Goal: Information Seeking & Learning: Find specific page/section

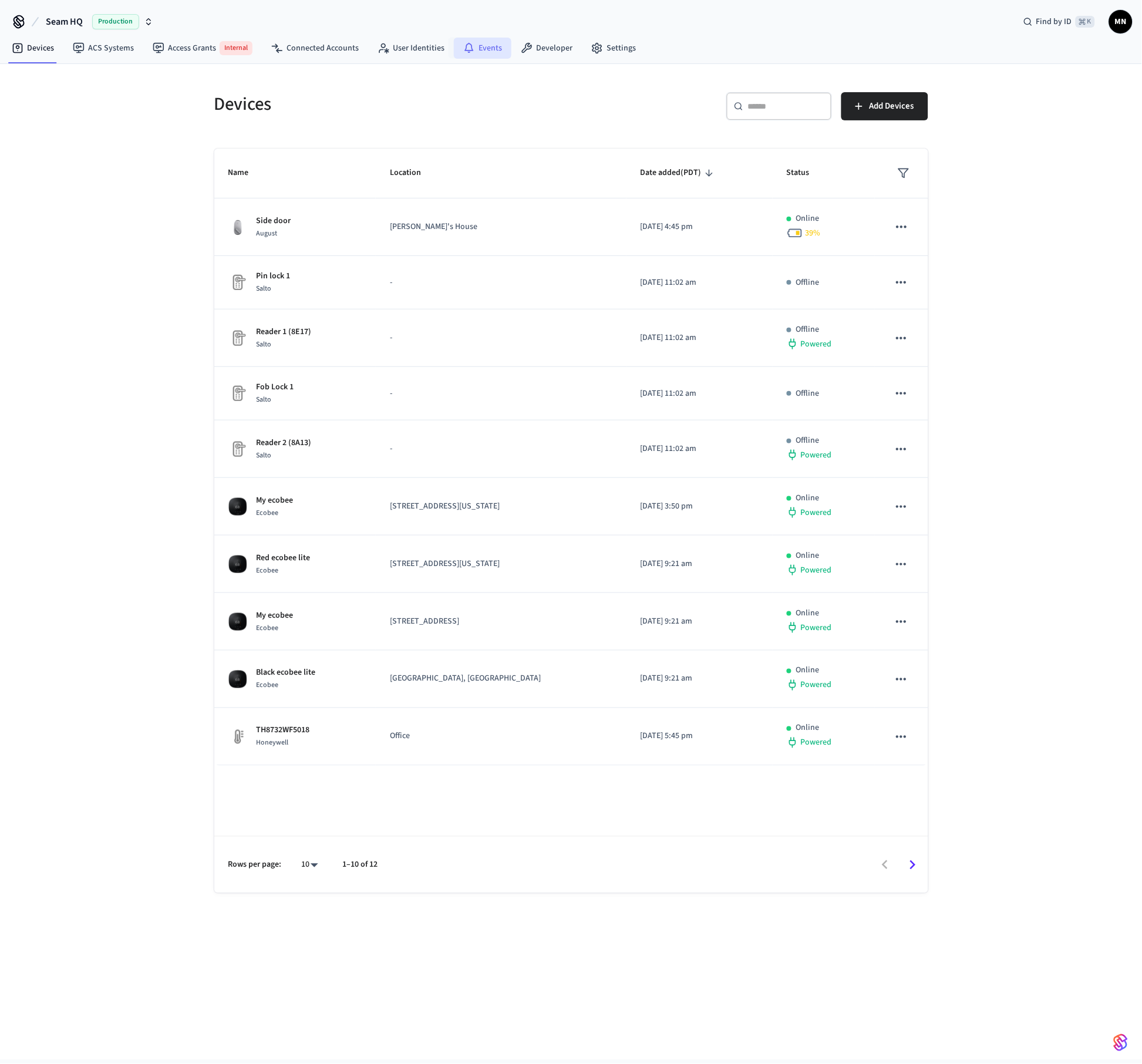
click at [493, 46] on link "Events" at bounding box center [483, 48] width 57 height 21
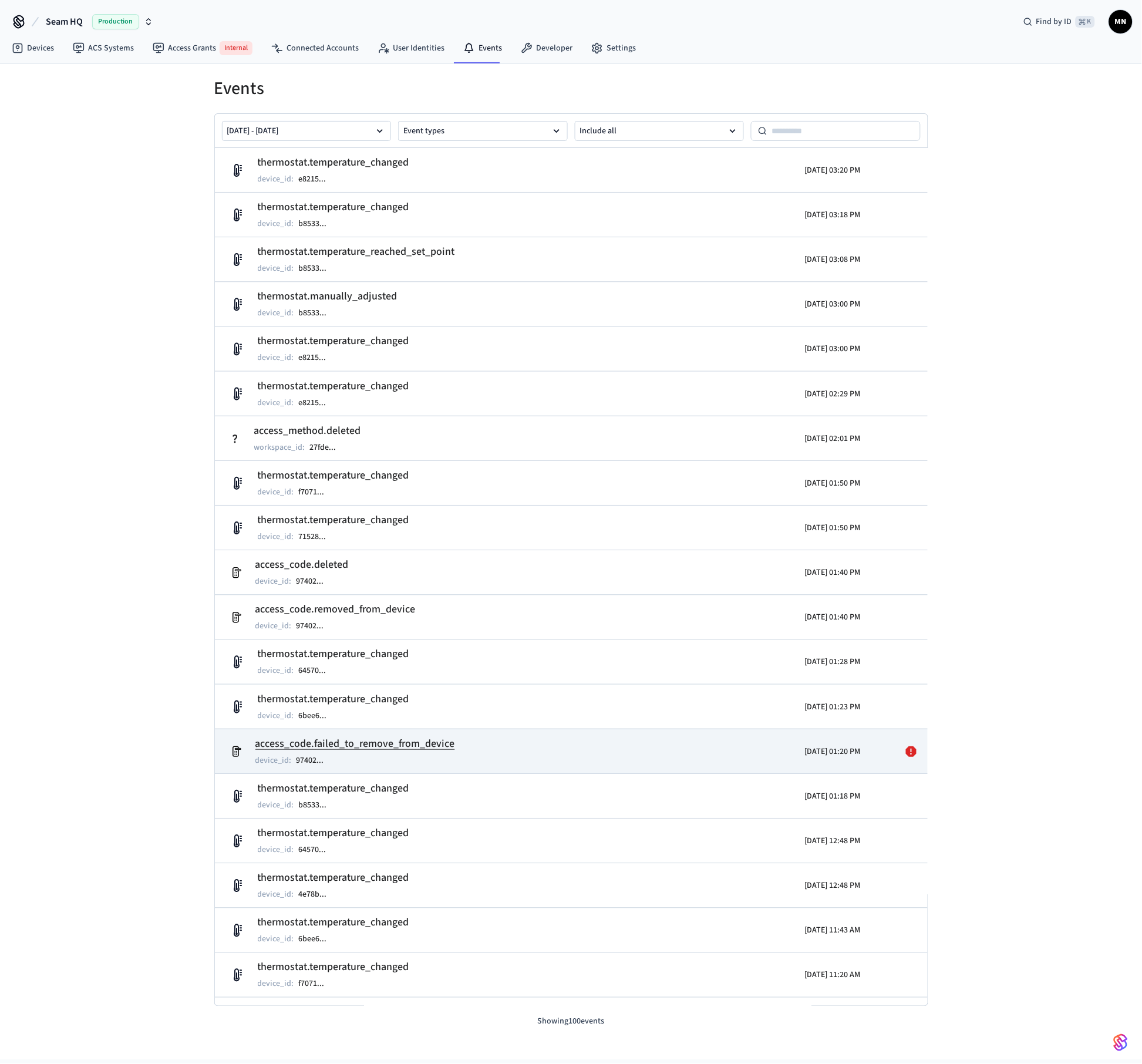
click at [906, 748] on icon at bounding box center [911, 751] width 11 height 11
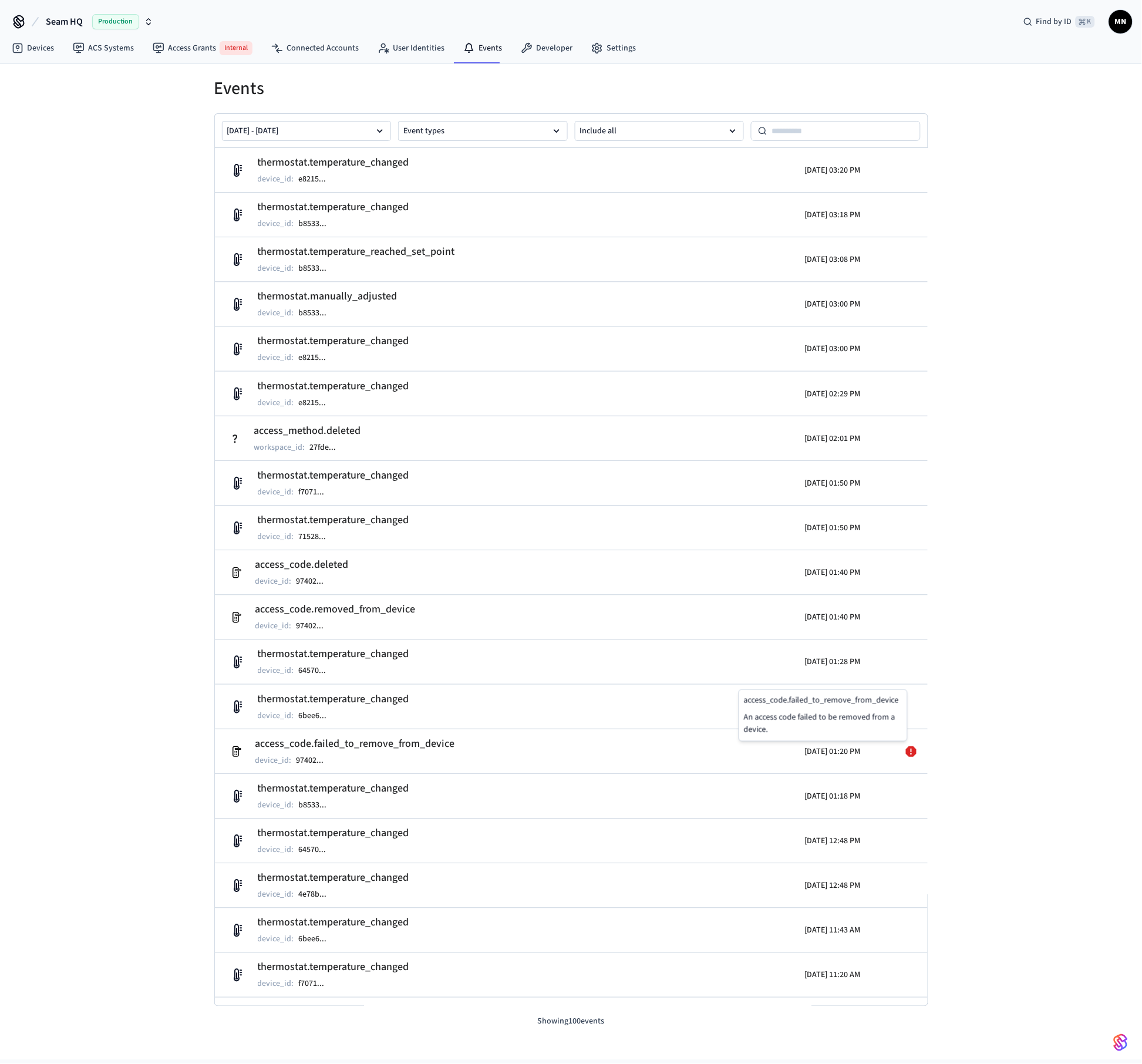
click at [124, 467] on div "Events [DATE] - [DATE] Event types Include all thermostat.temperature_changed d…" at bounding box center [571, 561] width 1142 height 995
click at [324, 44] on link "Connected Accounts" at bounding box center [315, 48] width 106 height 21
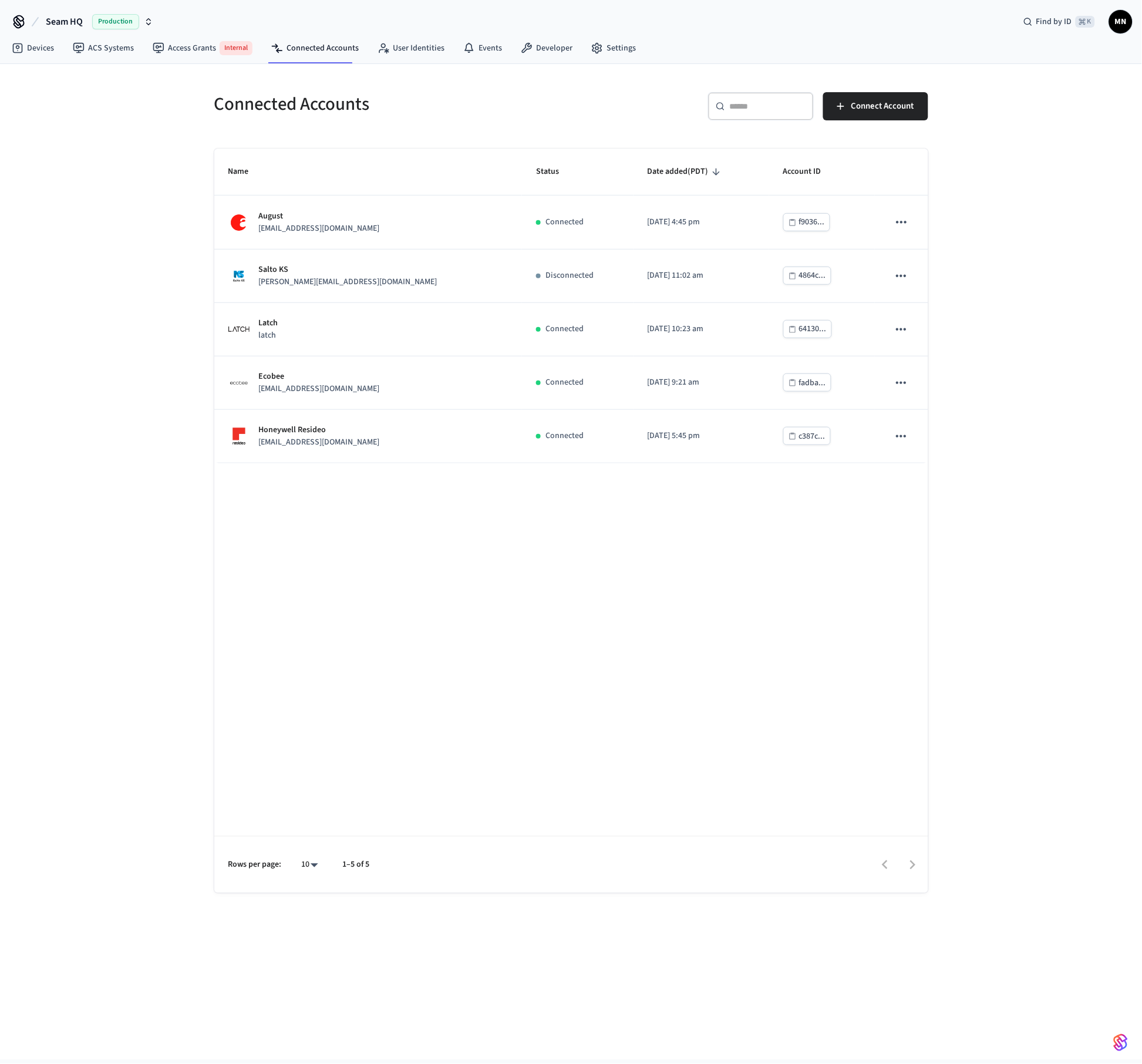
click at [1122, 1043] on img "button" at bounding box center [1121, 1042] width 14 height 19
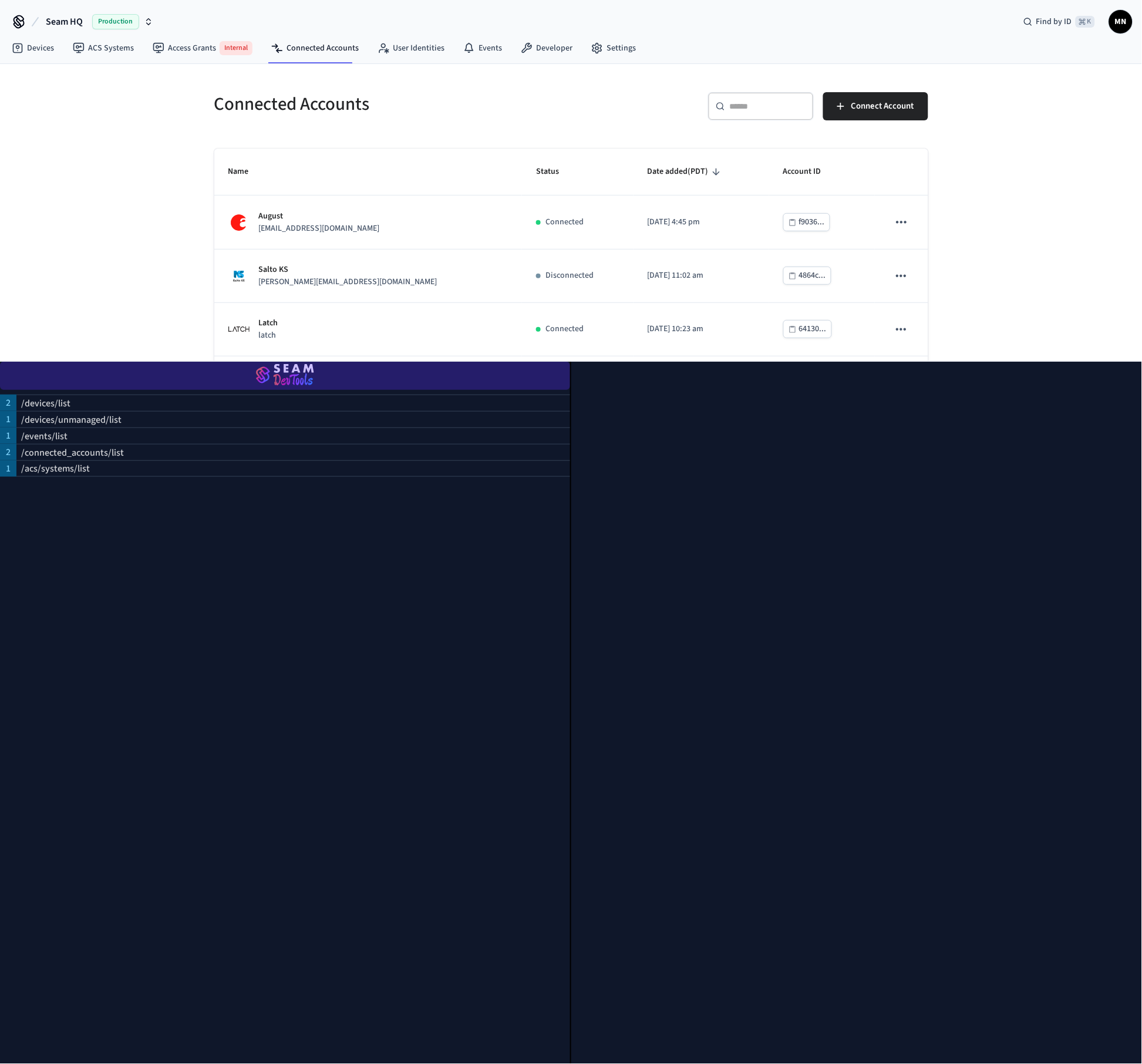
click at [282, 375] on img "button" at bounding box center [285, 375] width 542 height 33
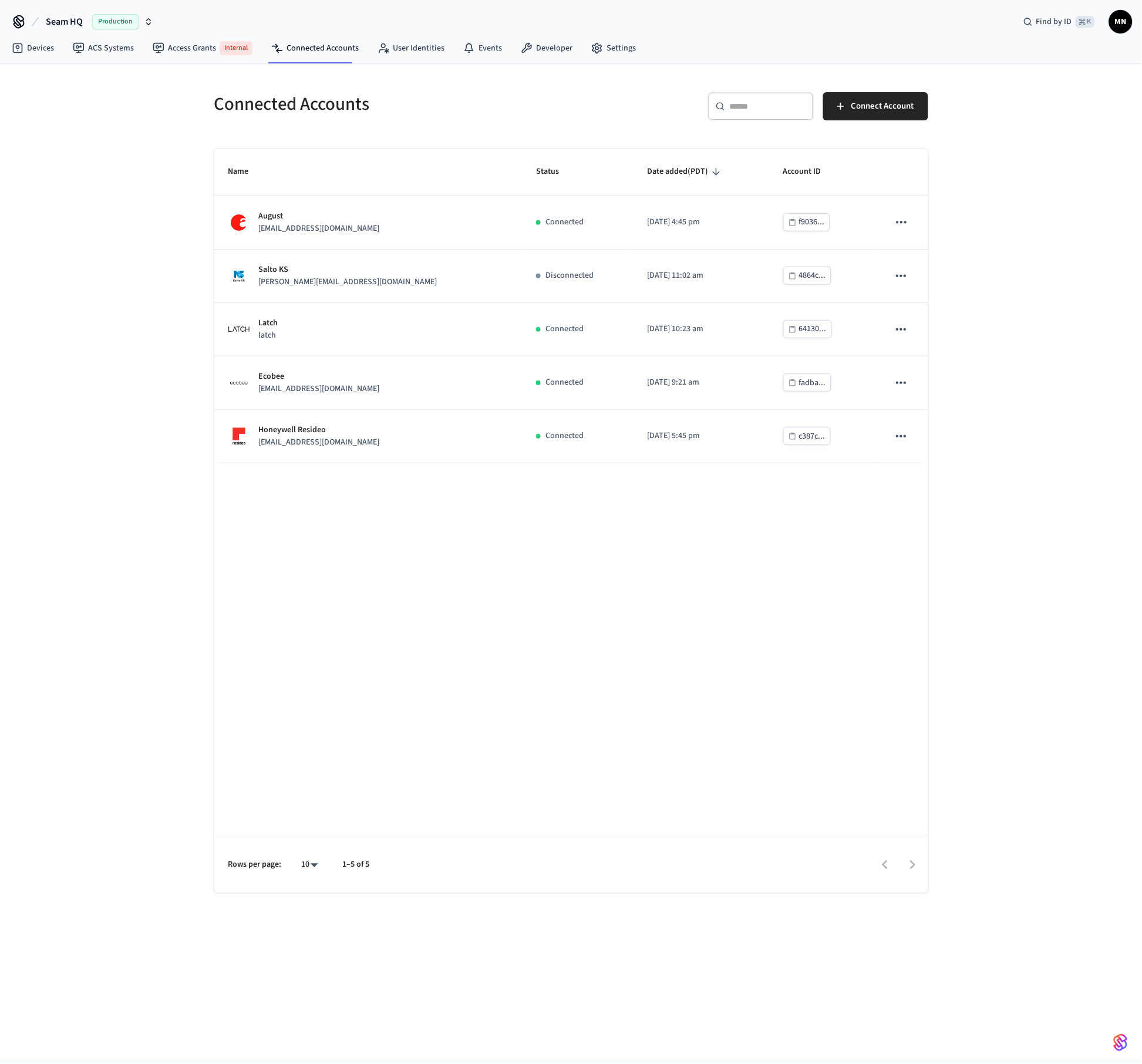
click at [1124, 1049] on img "button" at bounding box center [1121, 1042] width 14 height 19
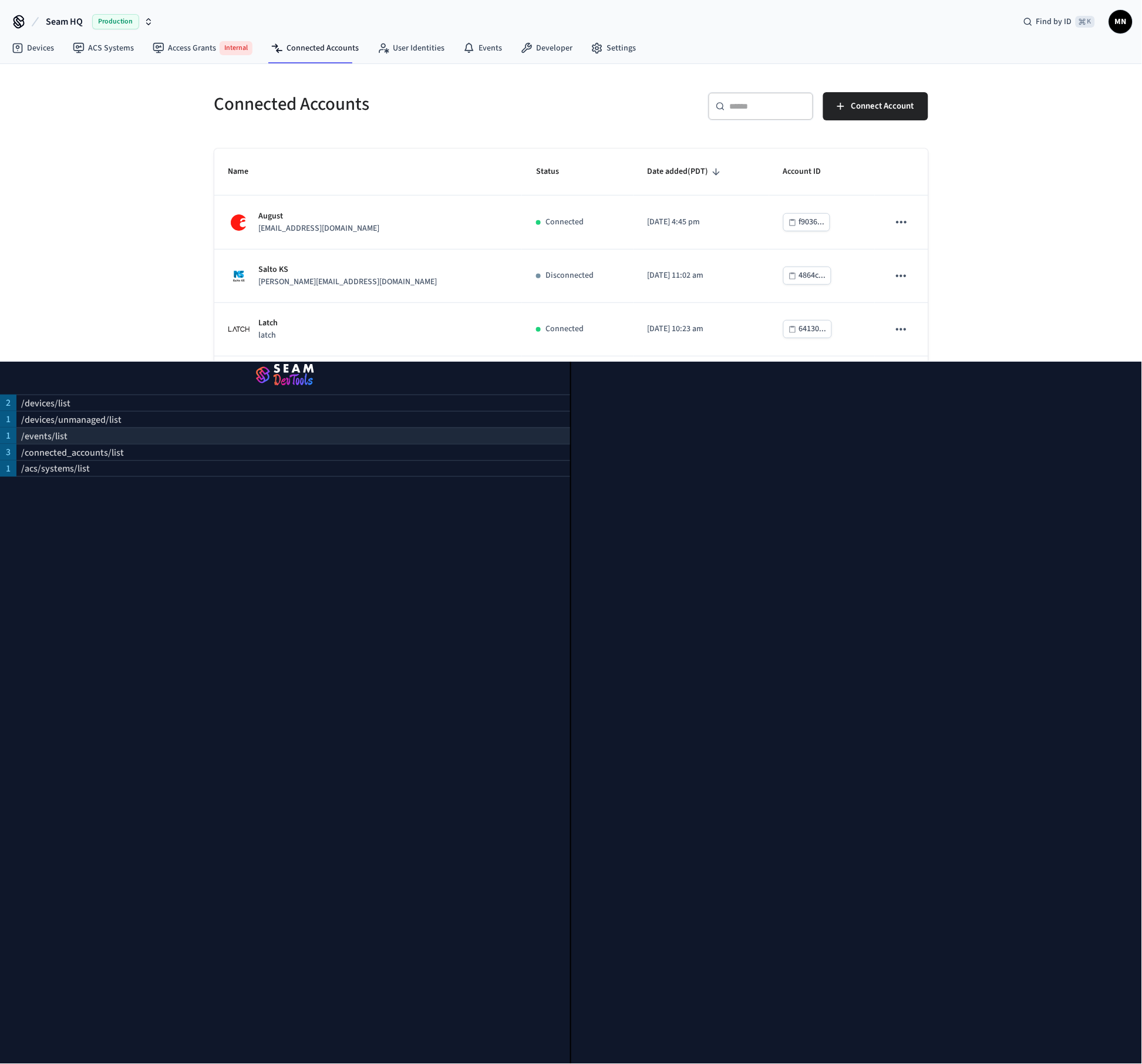
click at [78, 432] on div "/events/list" at bounding box center [293, 435] width 553 height 16
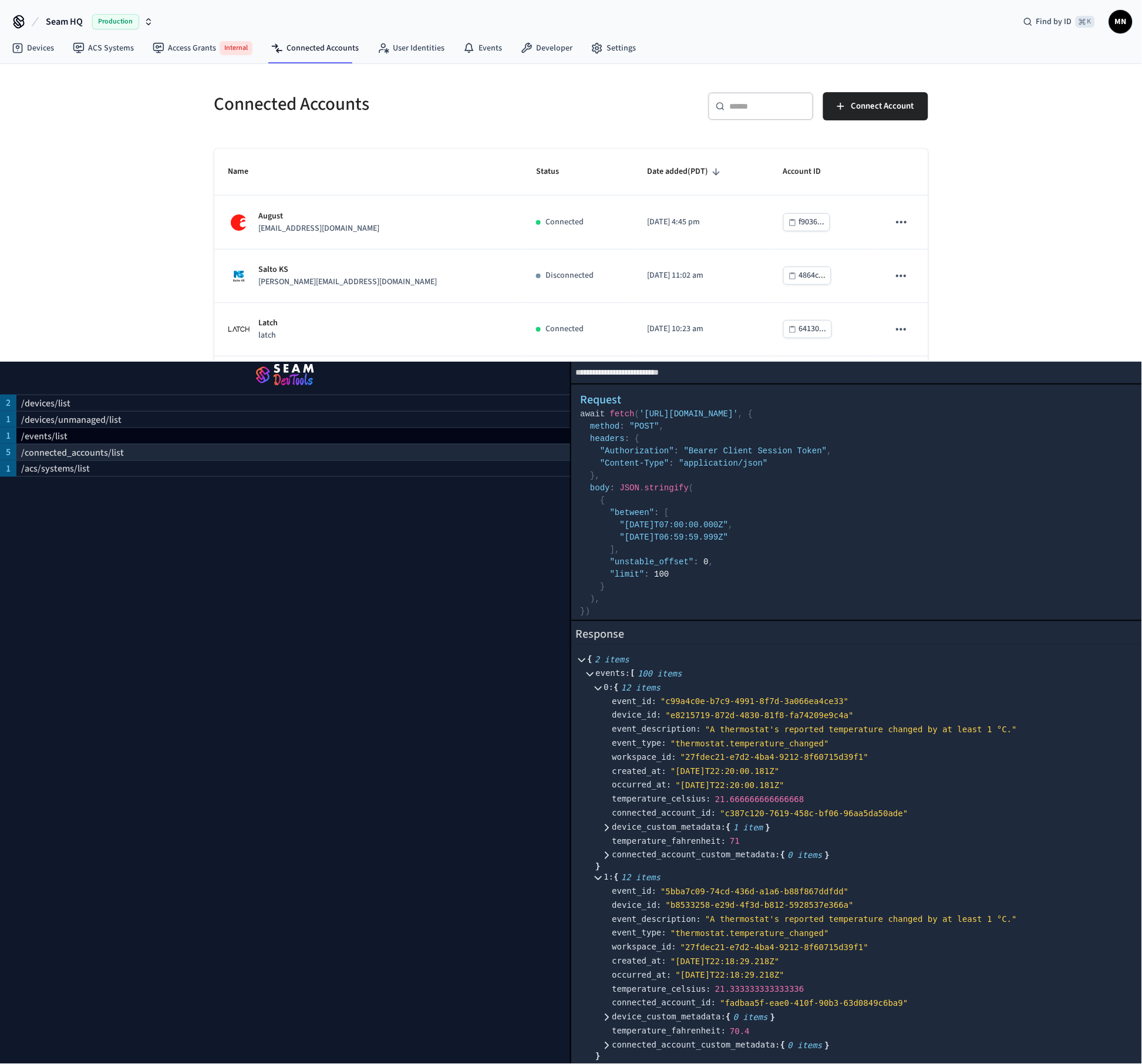
click at [58, 451] on p "/connected_accounts/list" at bounding box center [72, 452] width 103 height 14
select select "**********"
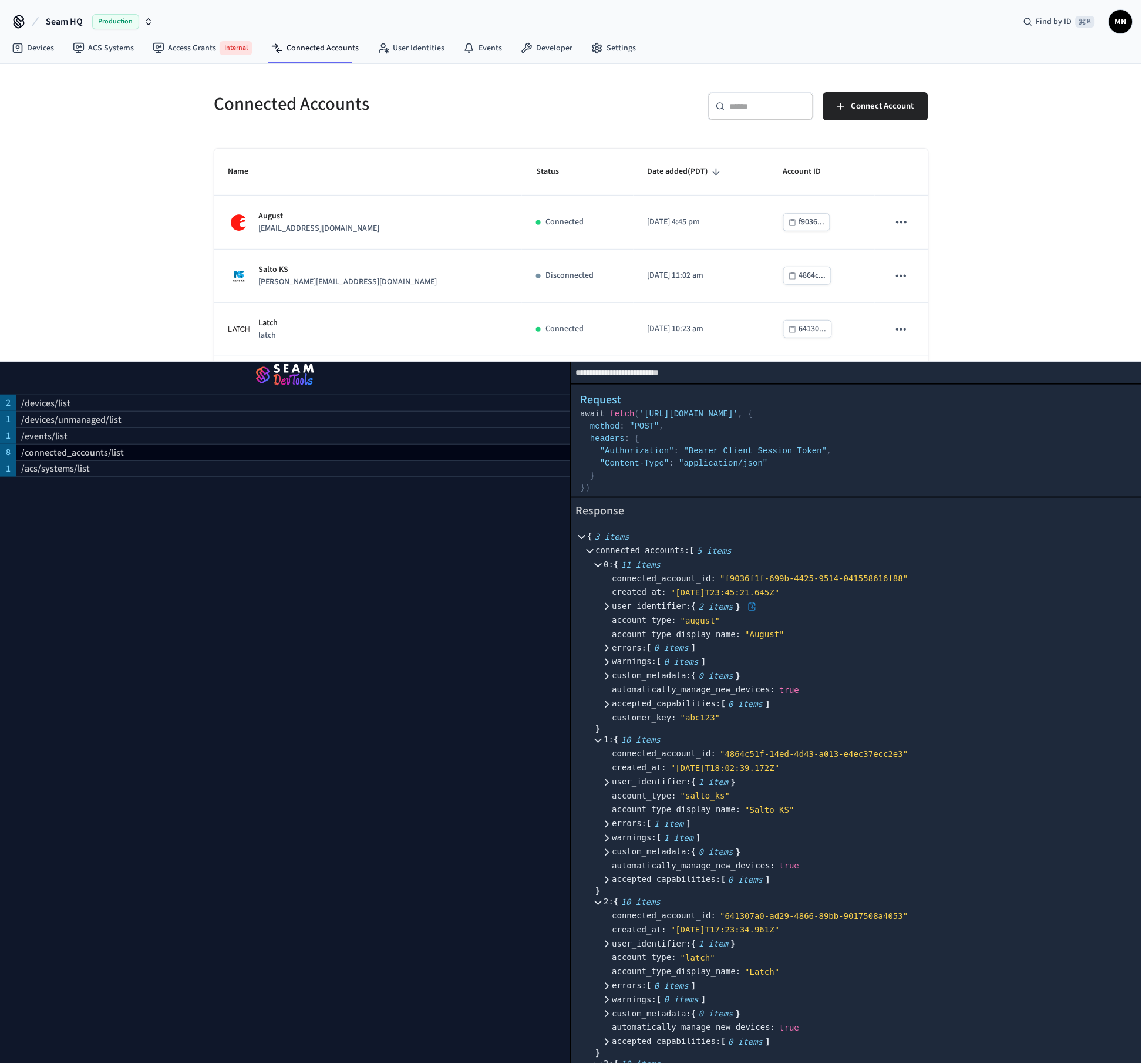
click at [606, 602] on icon at bounding box center [607, 607] width 8 height 8
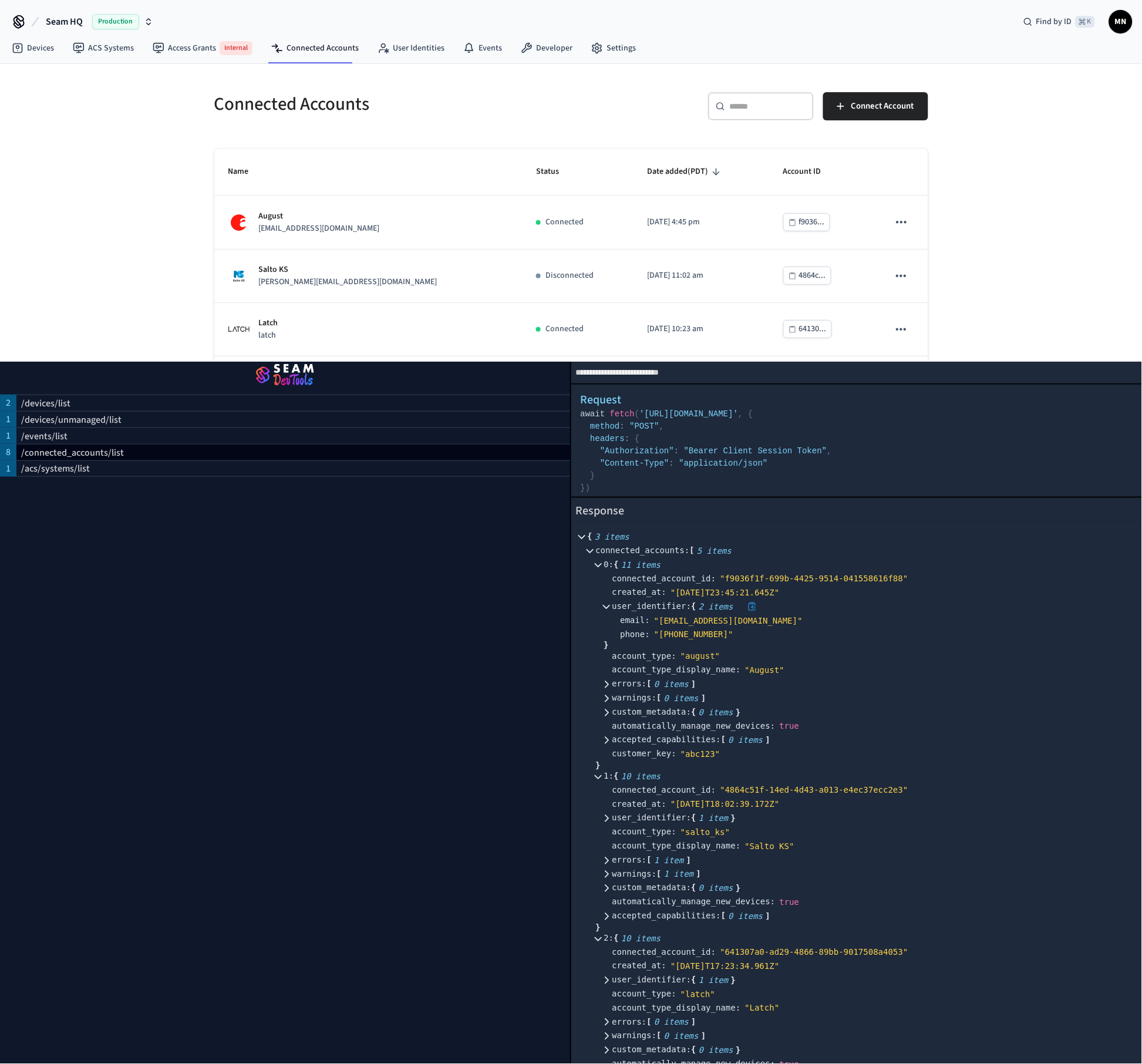
click at [606, 604] on icon at bounding box center [607, 607] width 7 height 4
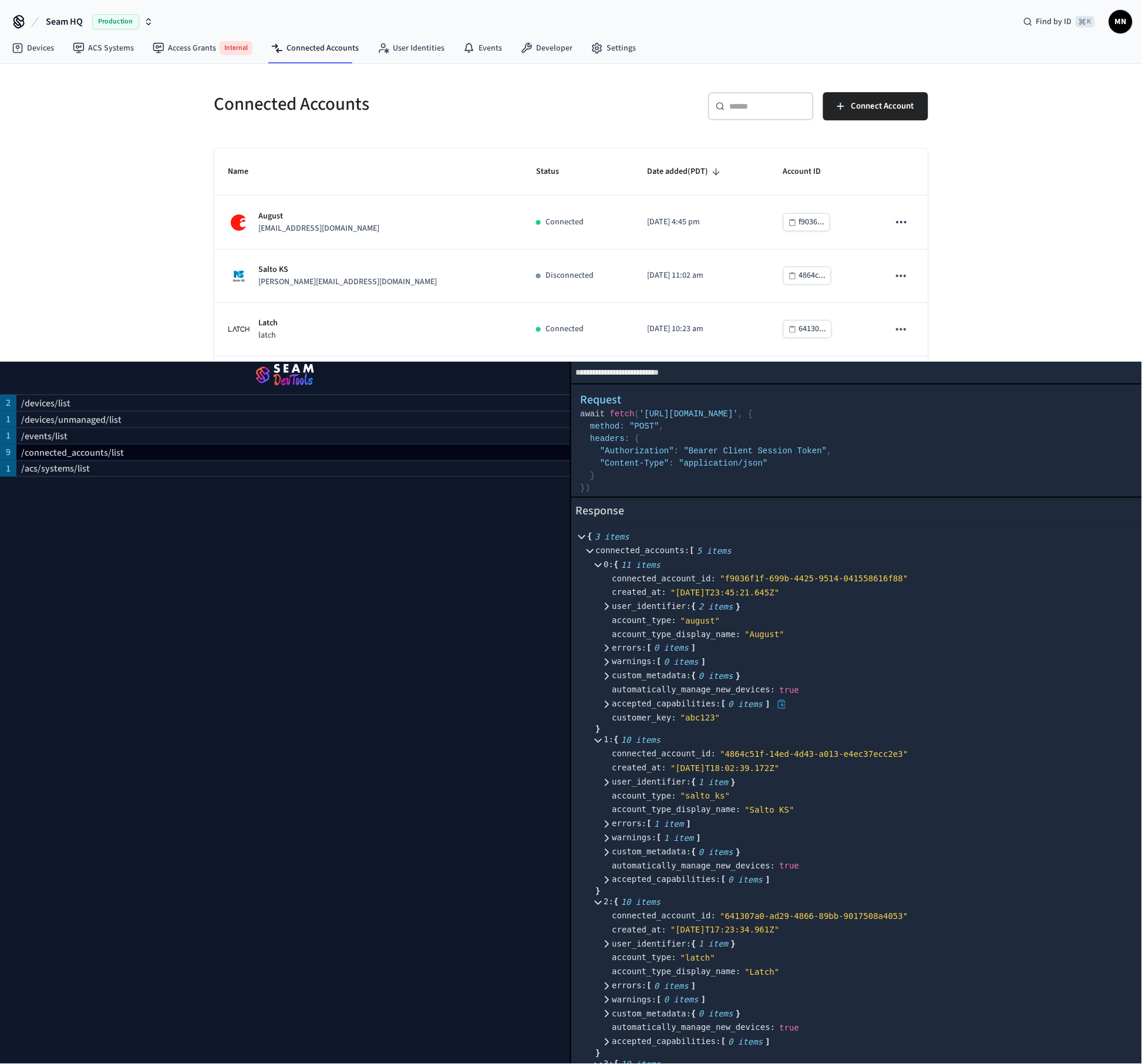
click at [606, 700] on icon at bounding box center [607, 704] width 4 height 7
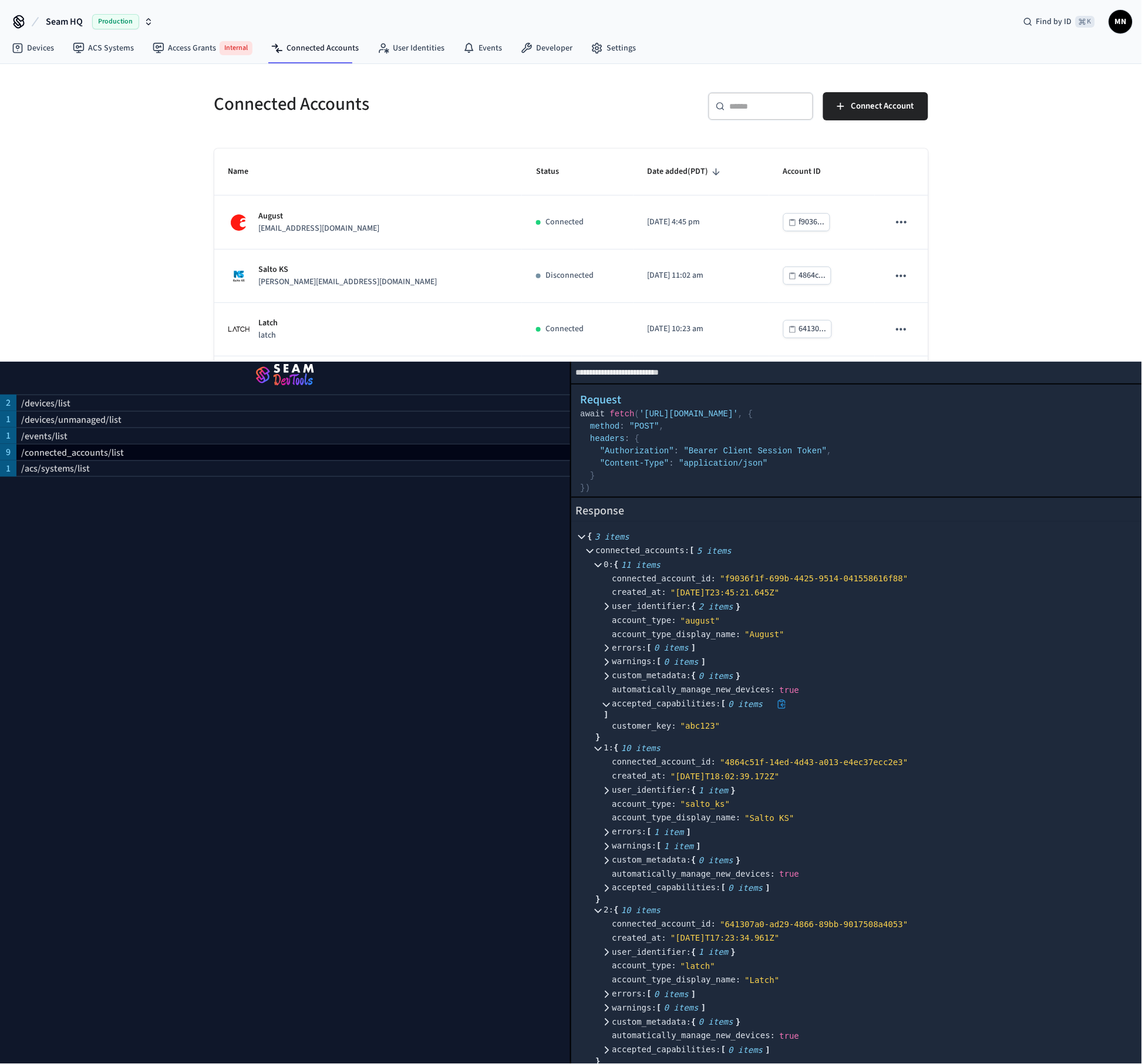
click at [606, 703] on icon at bounding box center [607, 705] width 7 height 4
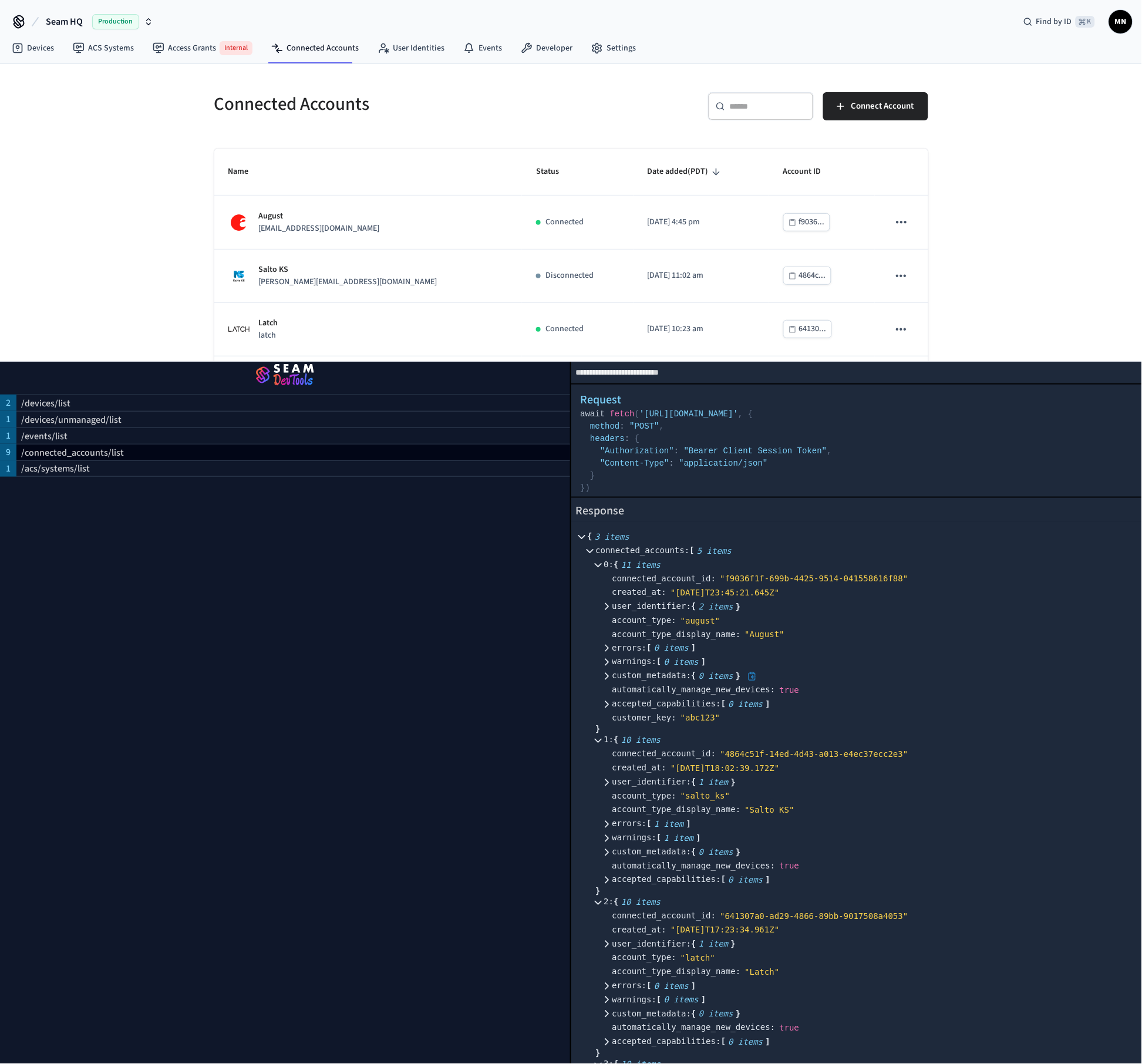
click at [605, 672] on icon at bounding box center [607, 677] width 8 height 8
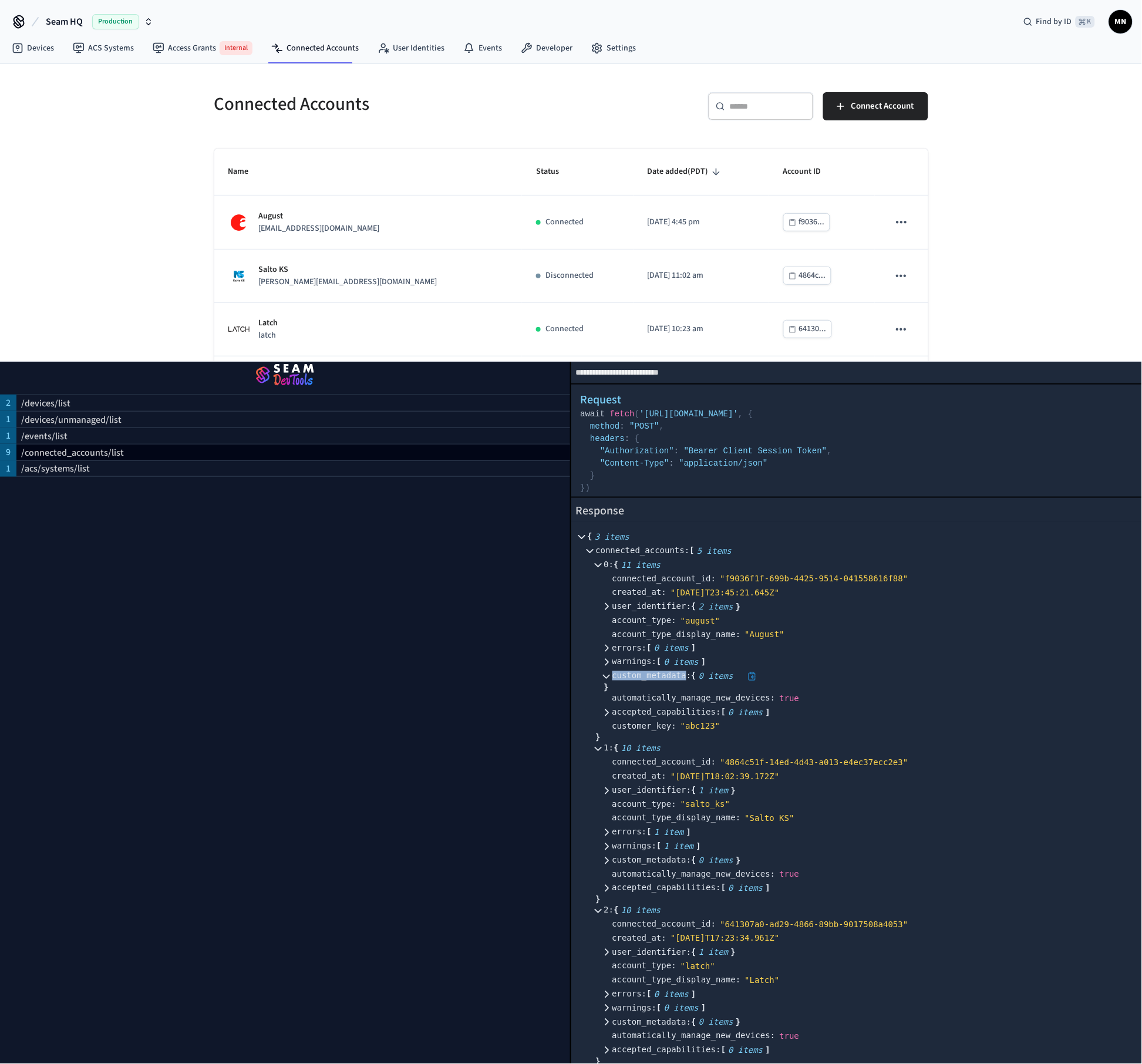
click at [605, 675] on icon at bounding box center [607, 677] width 7 height 4
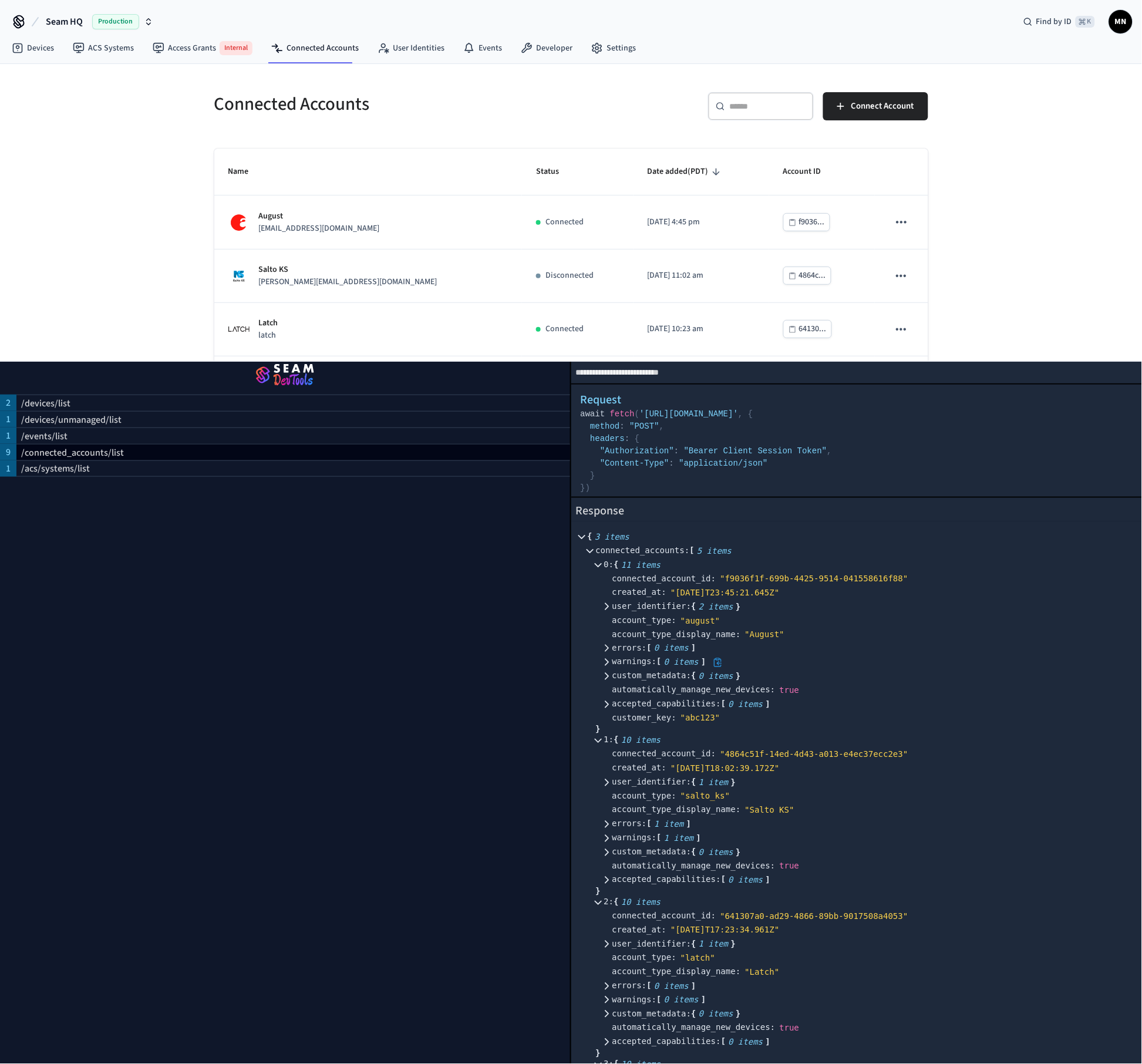
click at [603, 659] on icon at bounding box center [607, 663] width 8 height 8
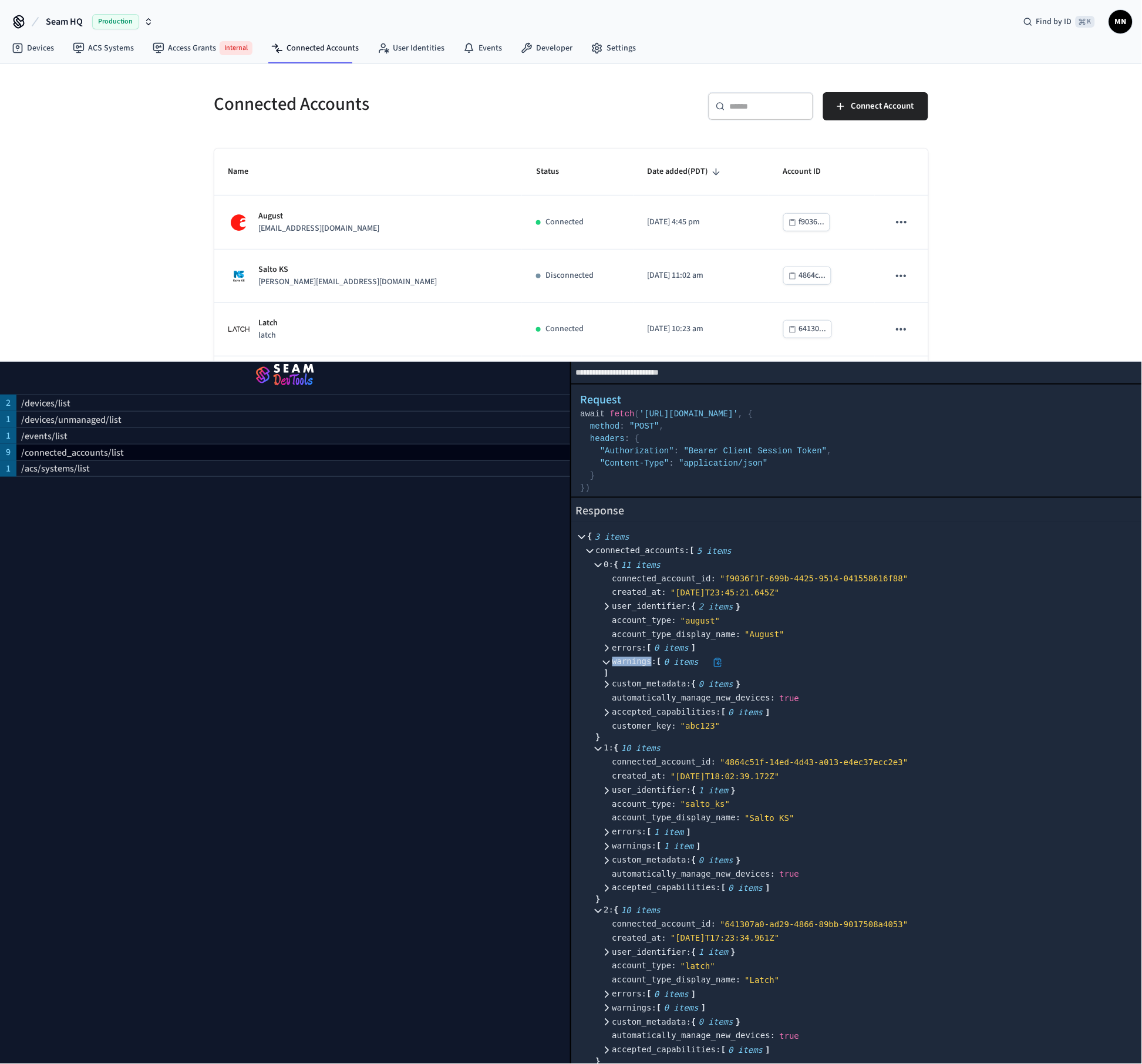
click at [603, 659] on icon at bounding box center [607, 663] width 8 height 8
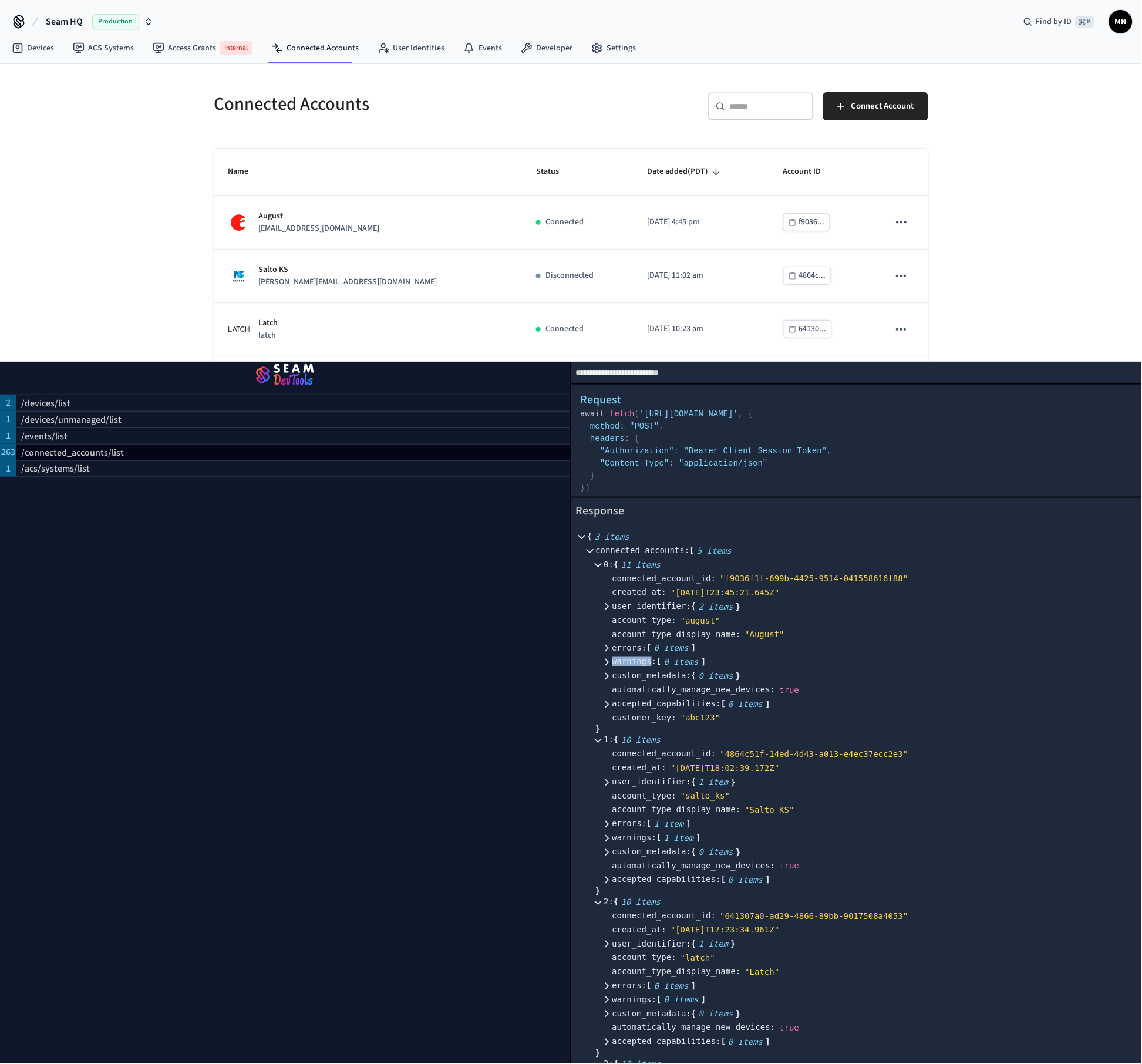
click at [298, 379] on img "button" at bounding box center [285, 375] width 542 height 33
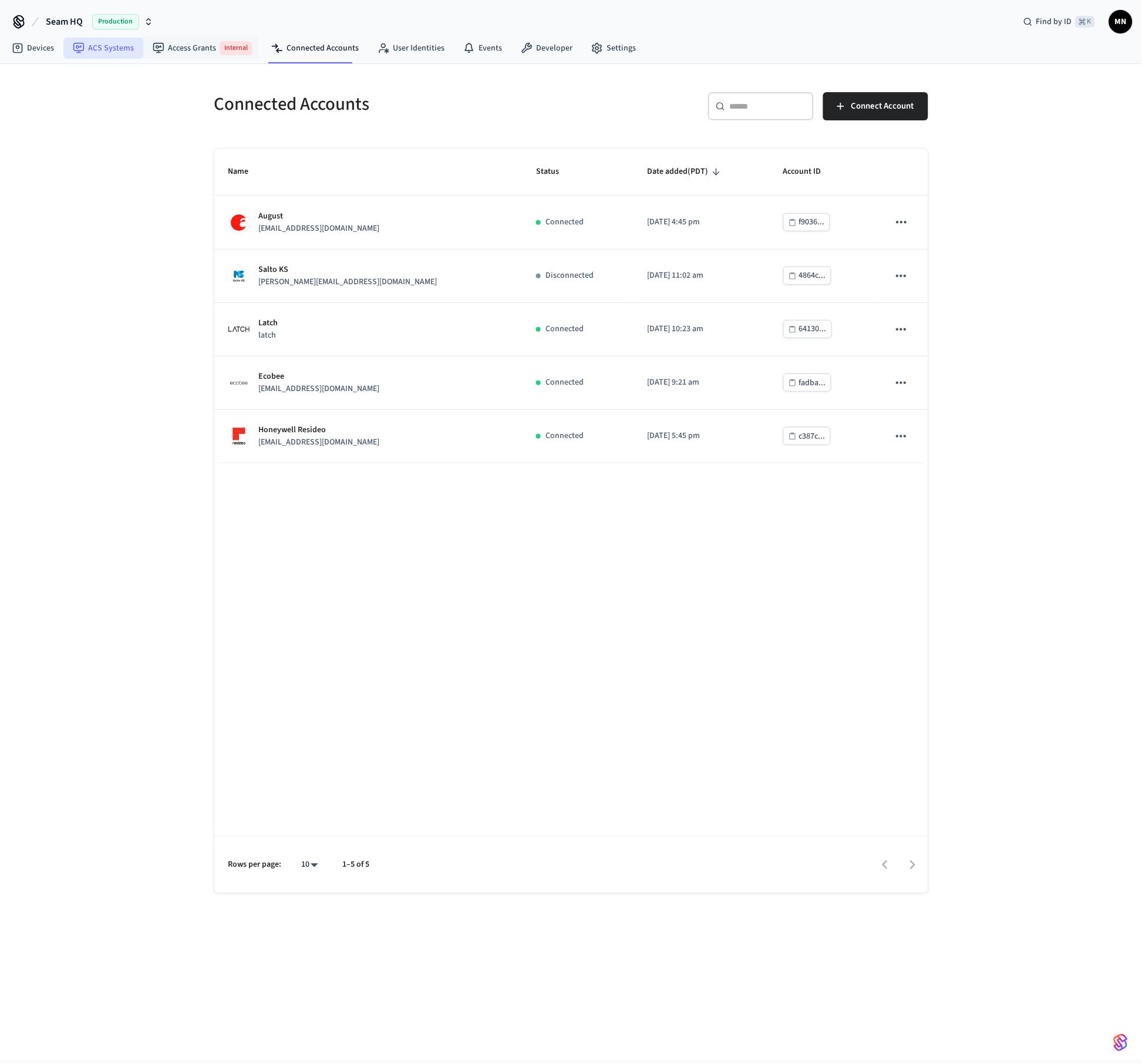
click at [123, 49] on link "ACS Systems" at bounding box center [104, 48] width 80 height 21
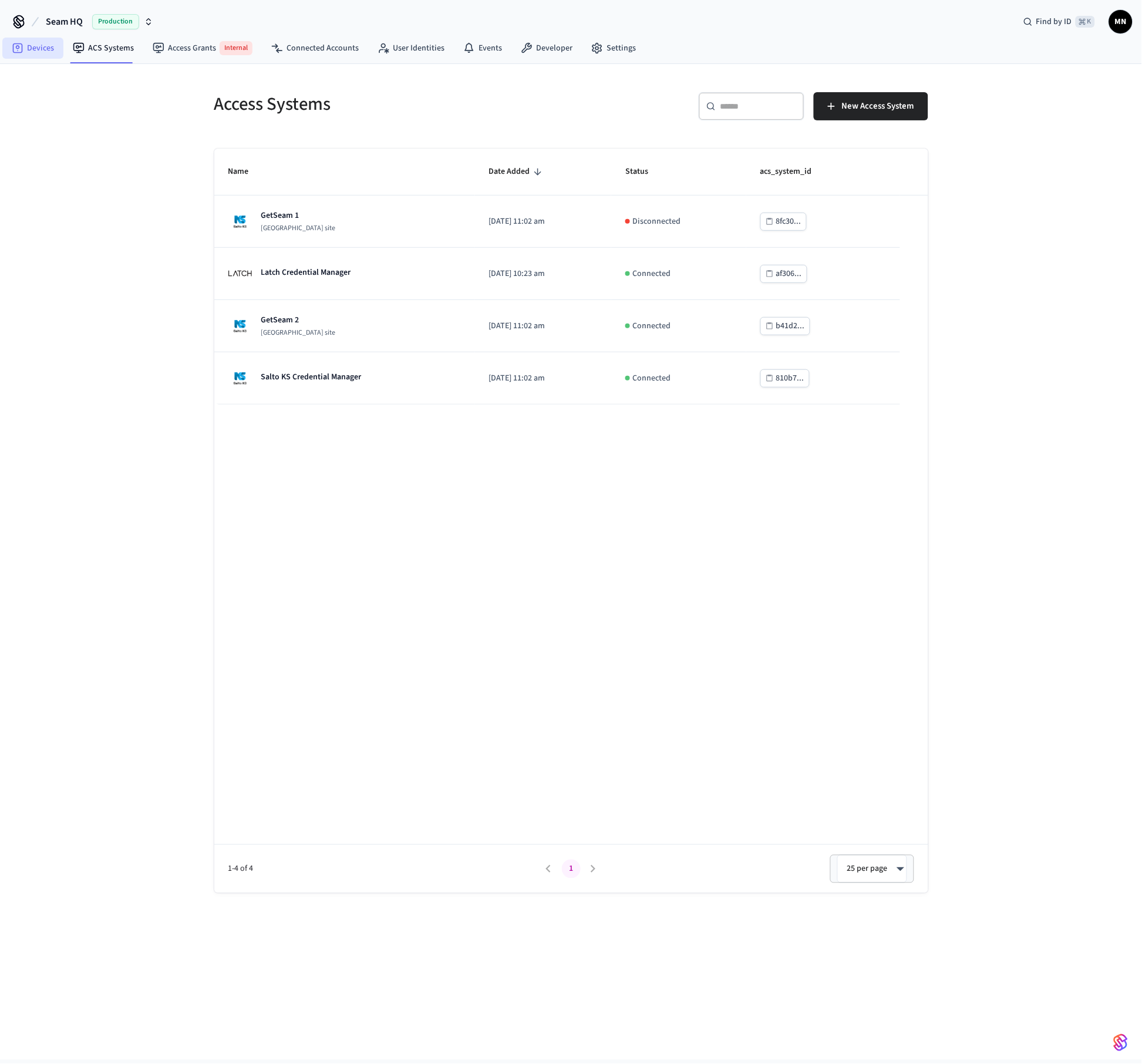
click at [46, 52] on link "Devices" at bounding box center [32, 48] width 61 height 21
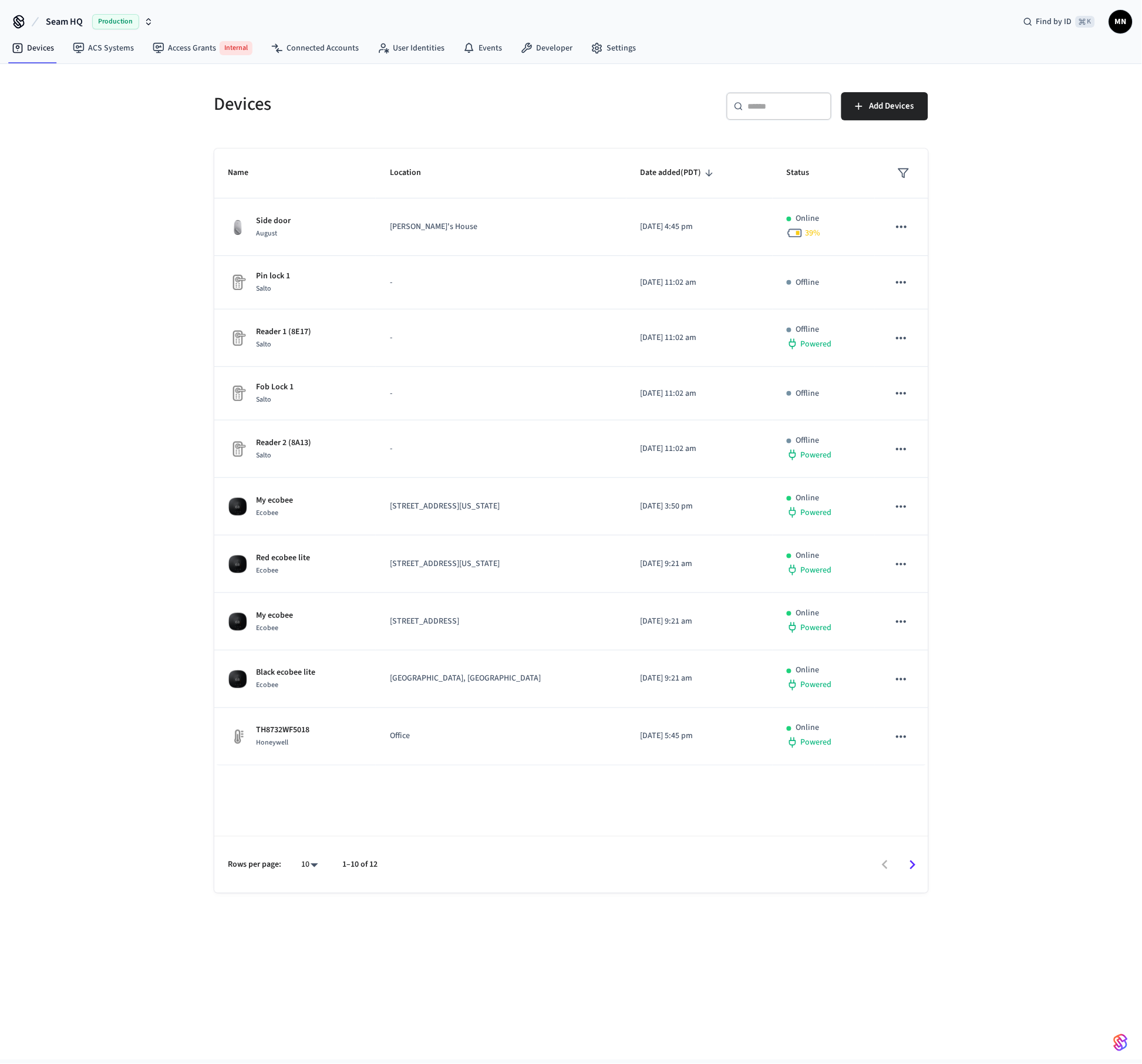
click at [303, 63] on div "Devices ACS Systems Access Grants Internal Connected Accounts User Identities E…" at bounding box center [571, 49] width 1142 height 30
click at [307, 53] on link "Connected Accounts" at bounding box center [315, 48] width 106 height 21
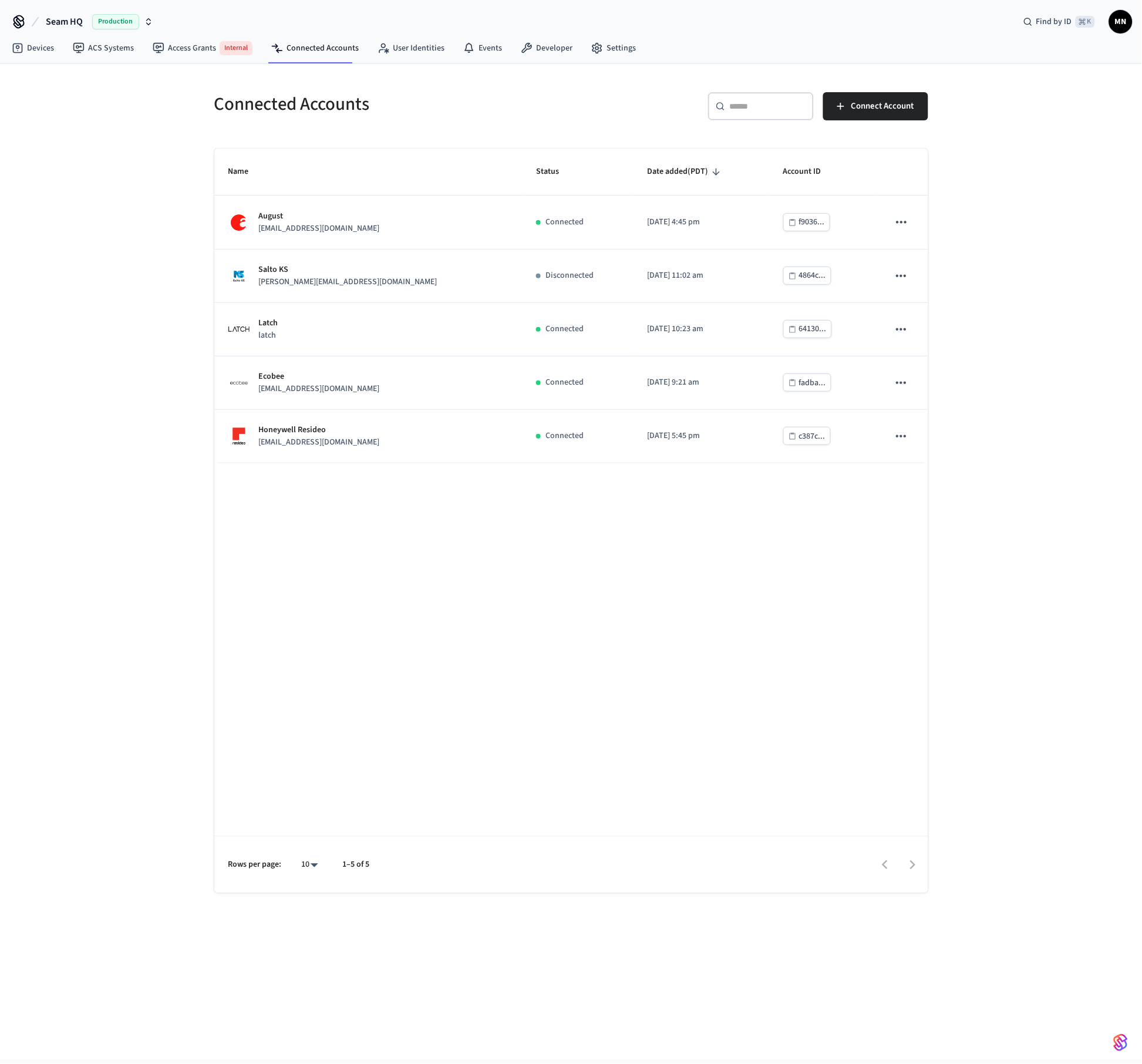
click at [83, 24] on button "Seam HQ Production" at bounding box center [99, 21] width 114 height 25
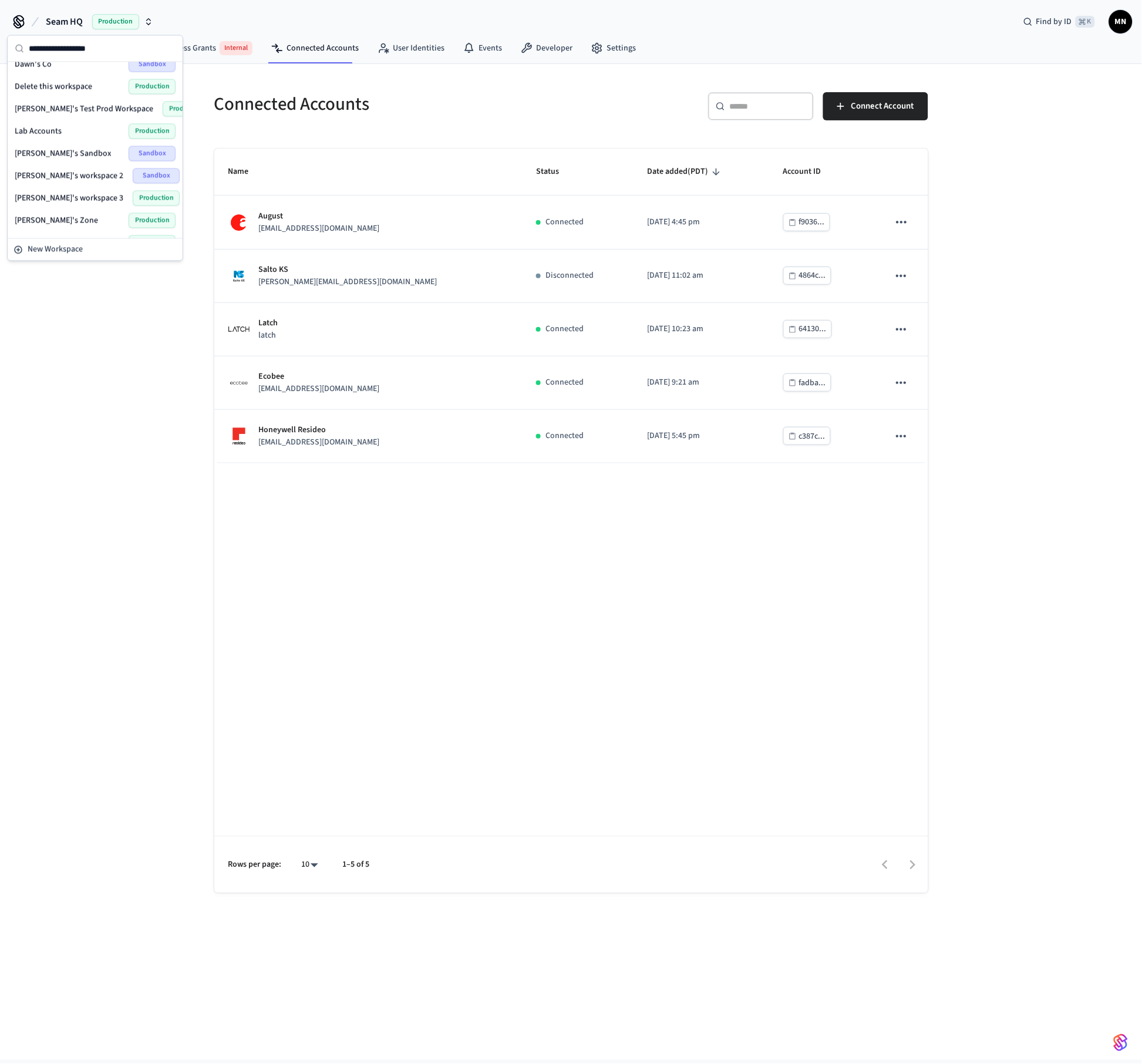
scroll to position [32, 0]
click at [48, 202] on span "Lab Accounts" at bounding box center [38, 200] width 47 height 12
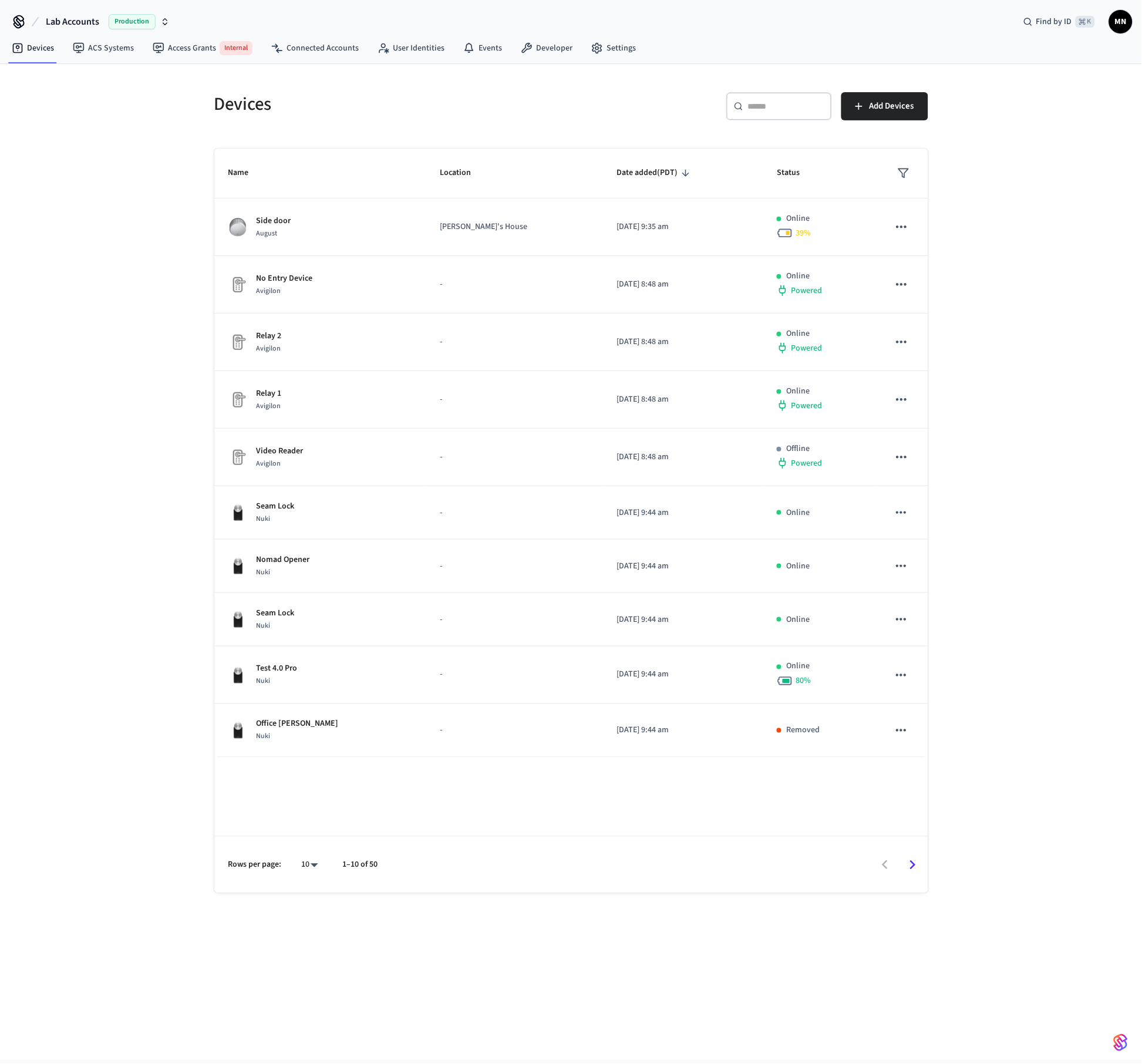
click at [113, 306] on div "Devices ​ ​ Add Devices Name Location Date added (PDT) Status Side door [PERSON…" at bounding box center [571, 561] width 1142 height 995
drag, startPoint x: 394, startPoint y: 107, endPoint x: 488, endPoint y: 130, distance: 96.8
click at [394, 107] on h5 "Devices" at bounding box center [390, 104] width 350 height 24
click at [315, 46] on link "Connected Accounts" at bounding box center [315, 48] width 106 height 21
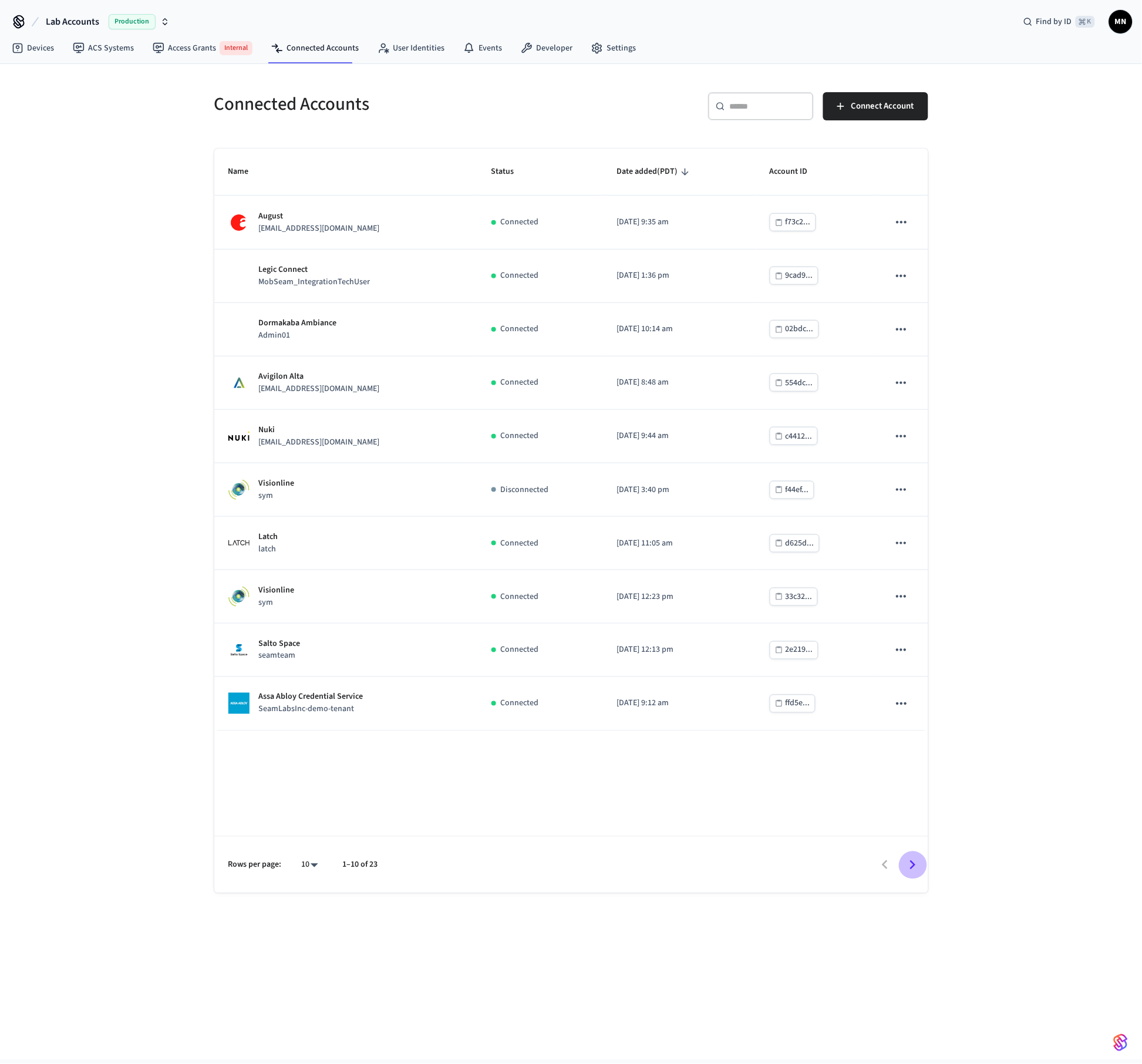
click at [911, 863] on icon "Go to next page" at bounding box center [913, 865] width 18 height 18
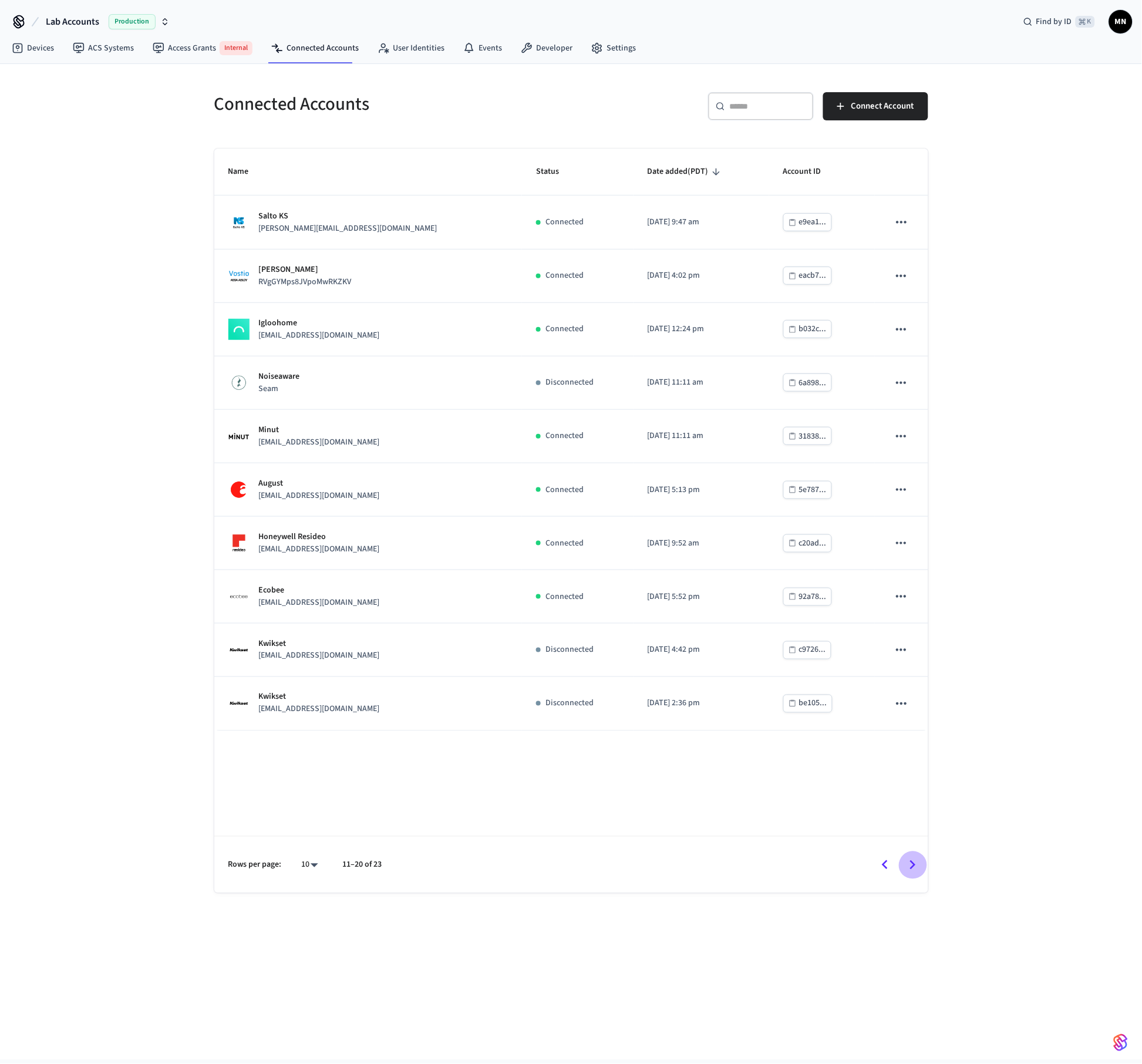
click at [911, 863] on icon "Go to next page" at bounding box center [913, 865] width 18 height 18
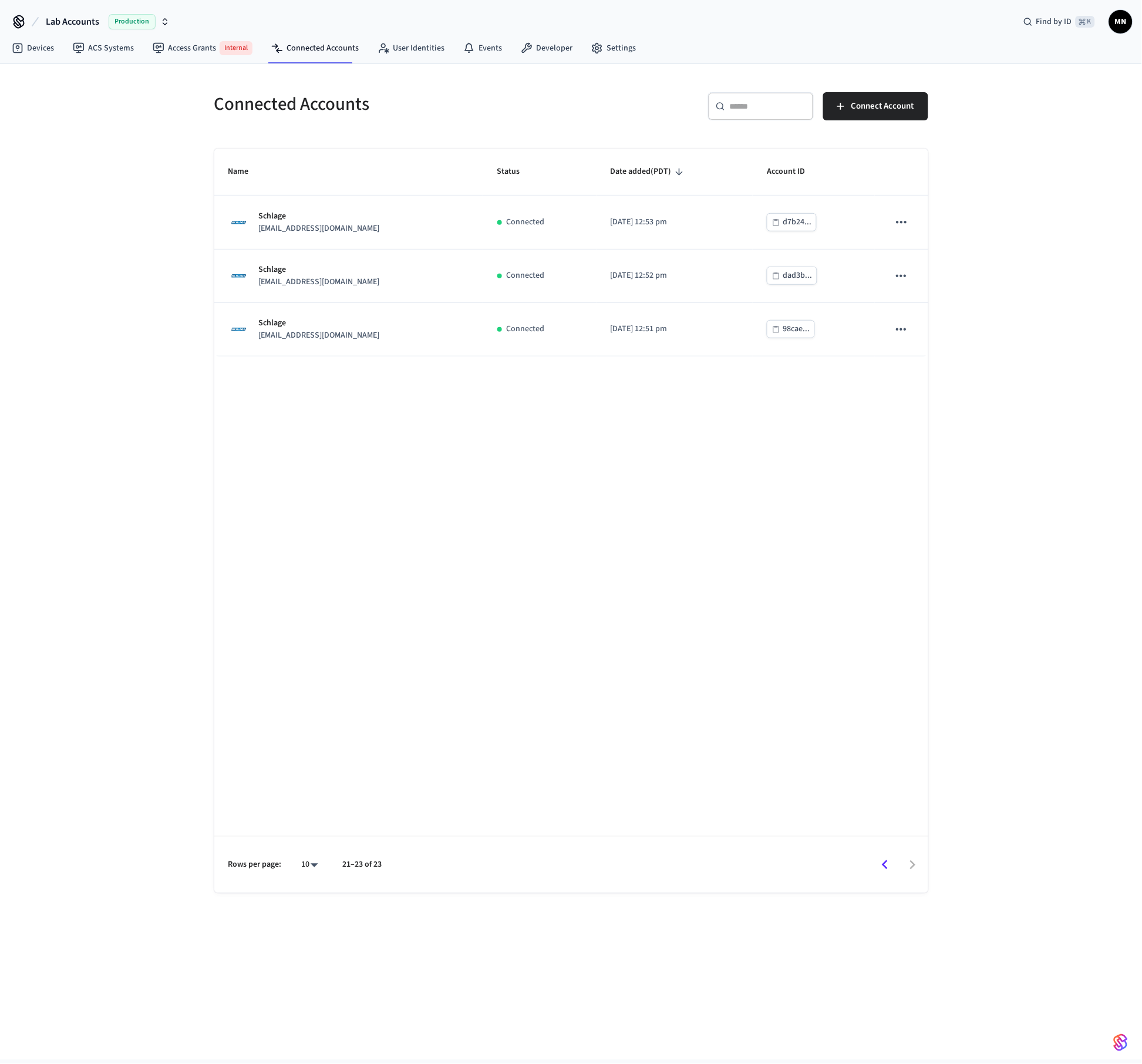
click at [883, 866] on icon "Go to previous page" at bounding box center [885, 865] width 18 height 18
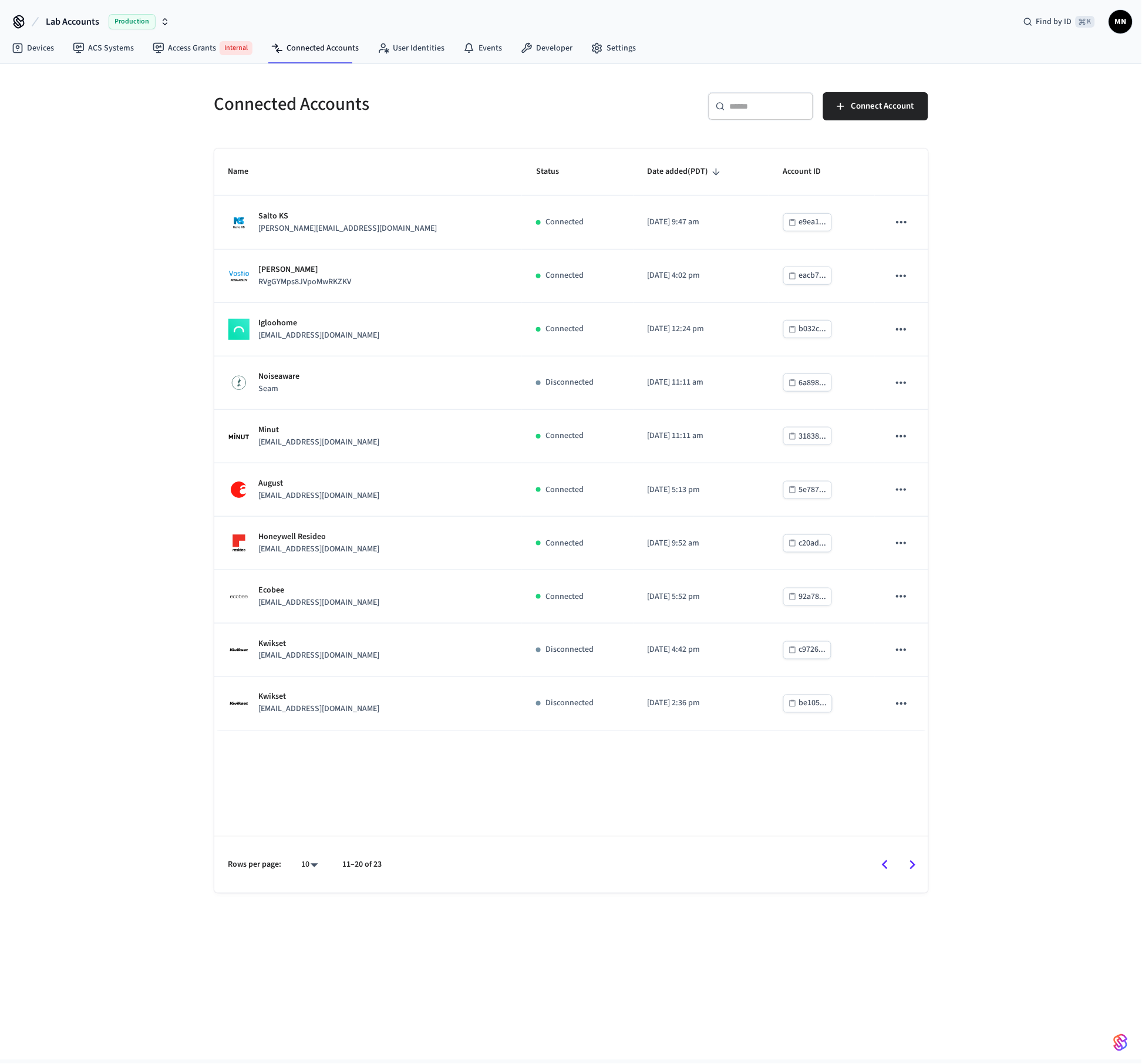
click at [883, 866] on icon "Go to previous page" at bounding box center [885, 865] width 18 height 18
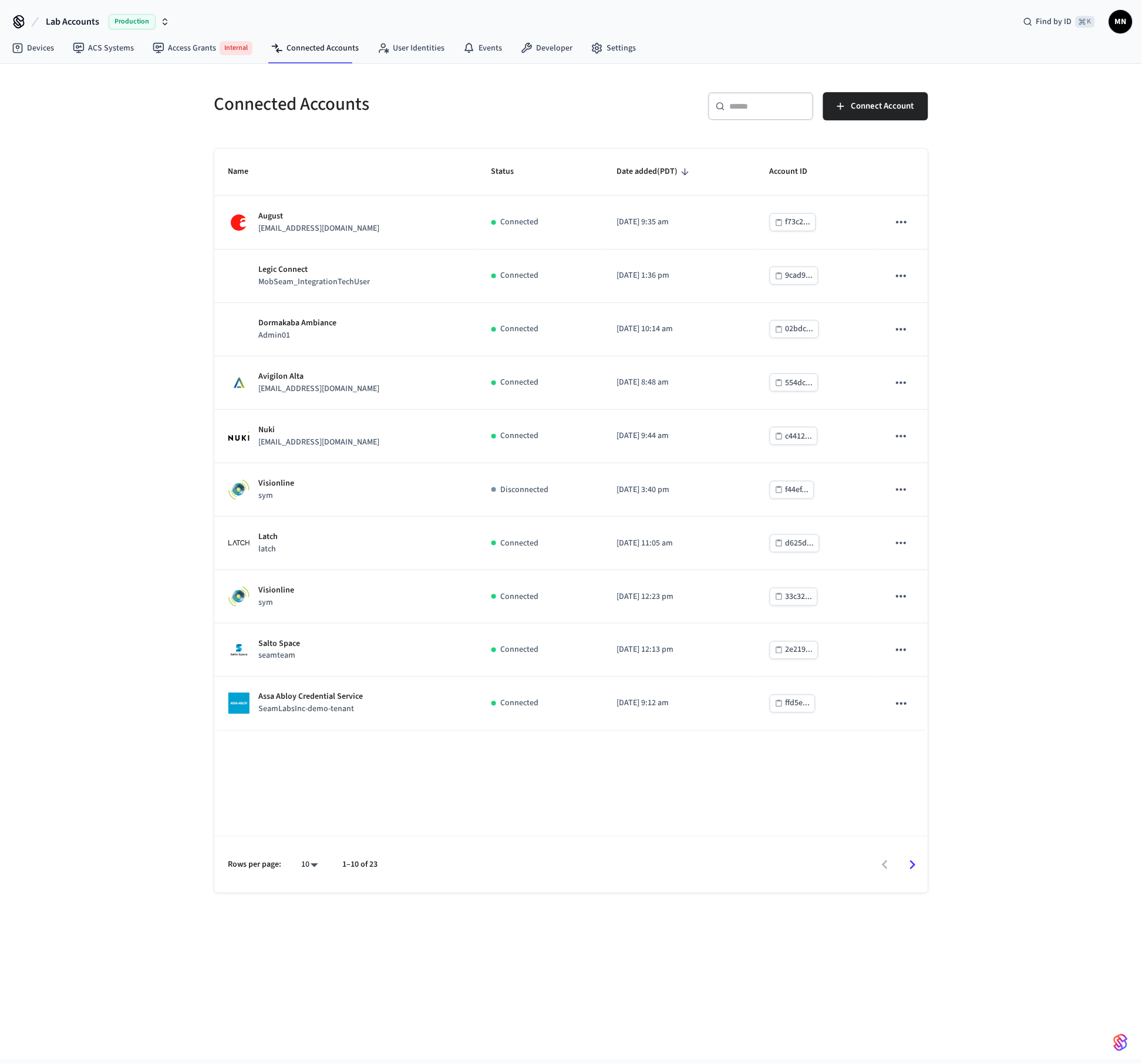
click at [883, 866] on div at bounding box center [659, 864] width 537 height 27
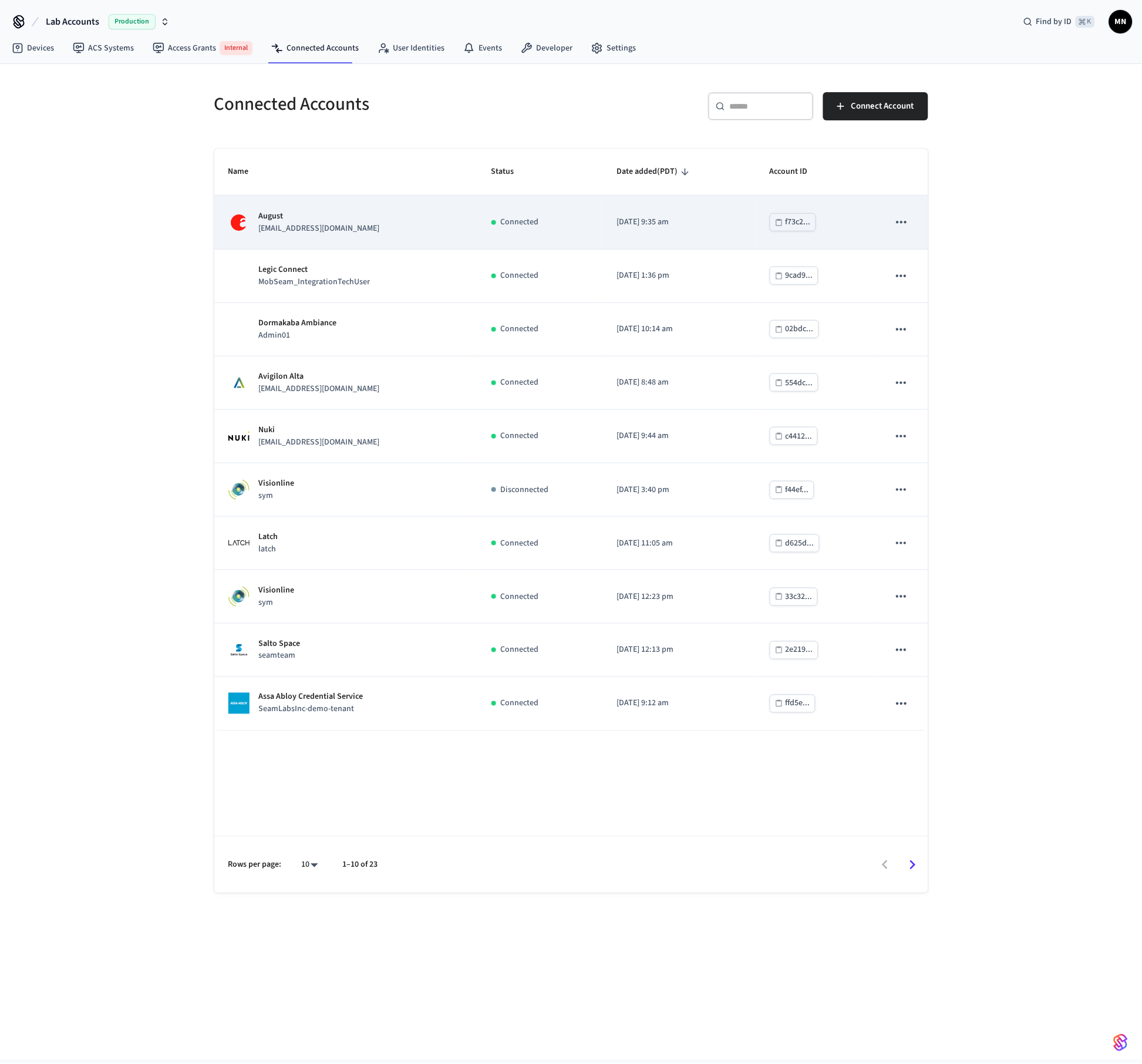
click at [329, 226] on div "[PERSON_NAME] [PERSON_NAME][EMAIL_ADDRESS][DOMAIN_NAME]" at bounding box center [345, 222] width 235 height 25
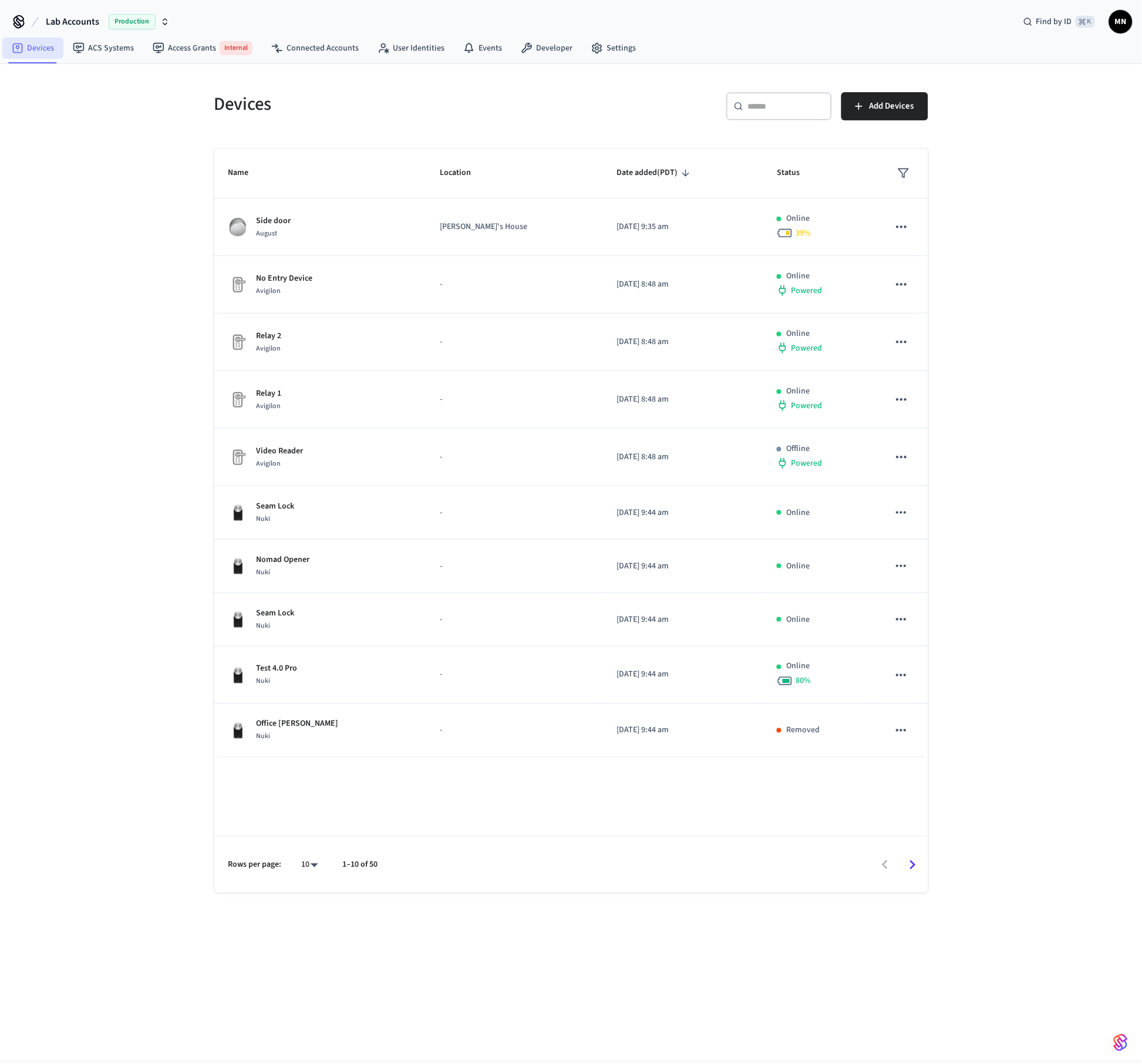
click at [36, 45] on link "Devices" at bounding box center [32, 48] width 61 height 21
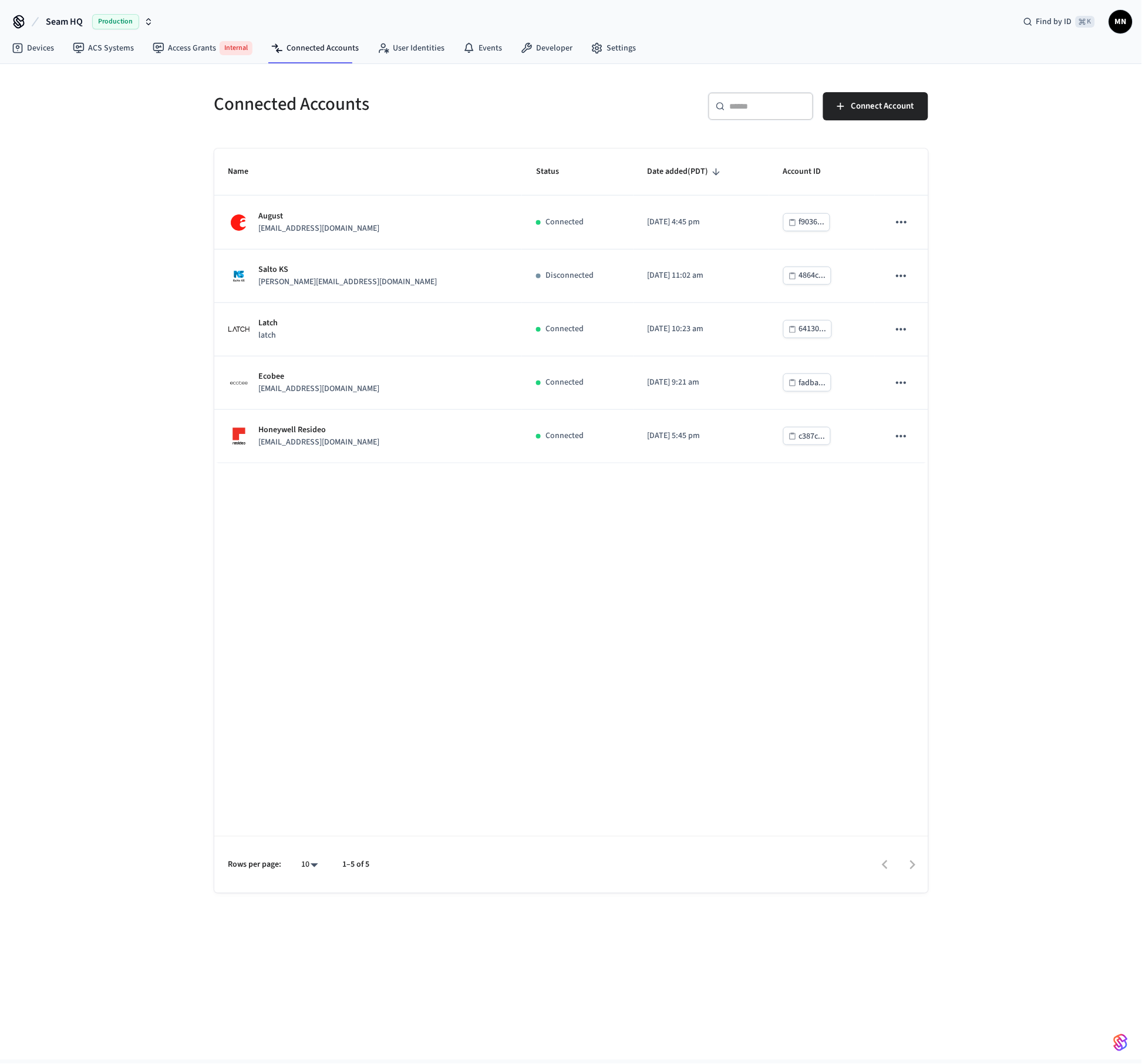
click at [146, 118] on div "Connected Accounts ​ ​ Connect Account Name Status Date added (PDT) Account ID …" at bounding box center [571, 561] width 1142 height 995
click at [50, 23] on span "Seam HQ" at bounding box center [64, 22] width 37 height 14
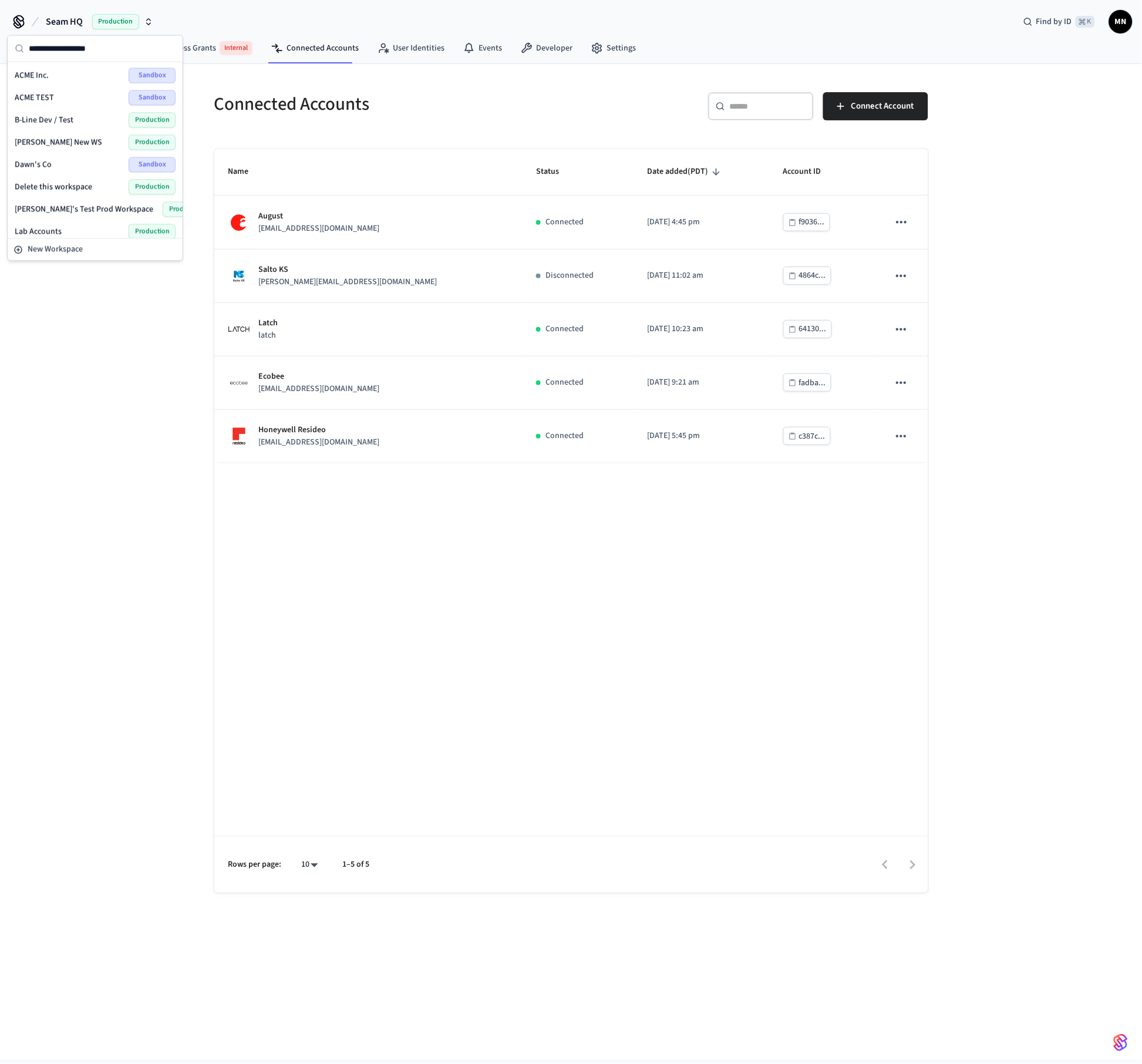
click at [81, 23] on span "Seam HQ" at bounding box center [64, 22] width 37 height 14
click at [101, 21] on span "Production" at bounding box center [116, 22] width 47 height 15
click at [60, 300] on div "Connected Accounts ​ ​ Connect Account Name Status Date added (PDT) Account ID …" at bounding box center [571, 561] width 1142 height 995
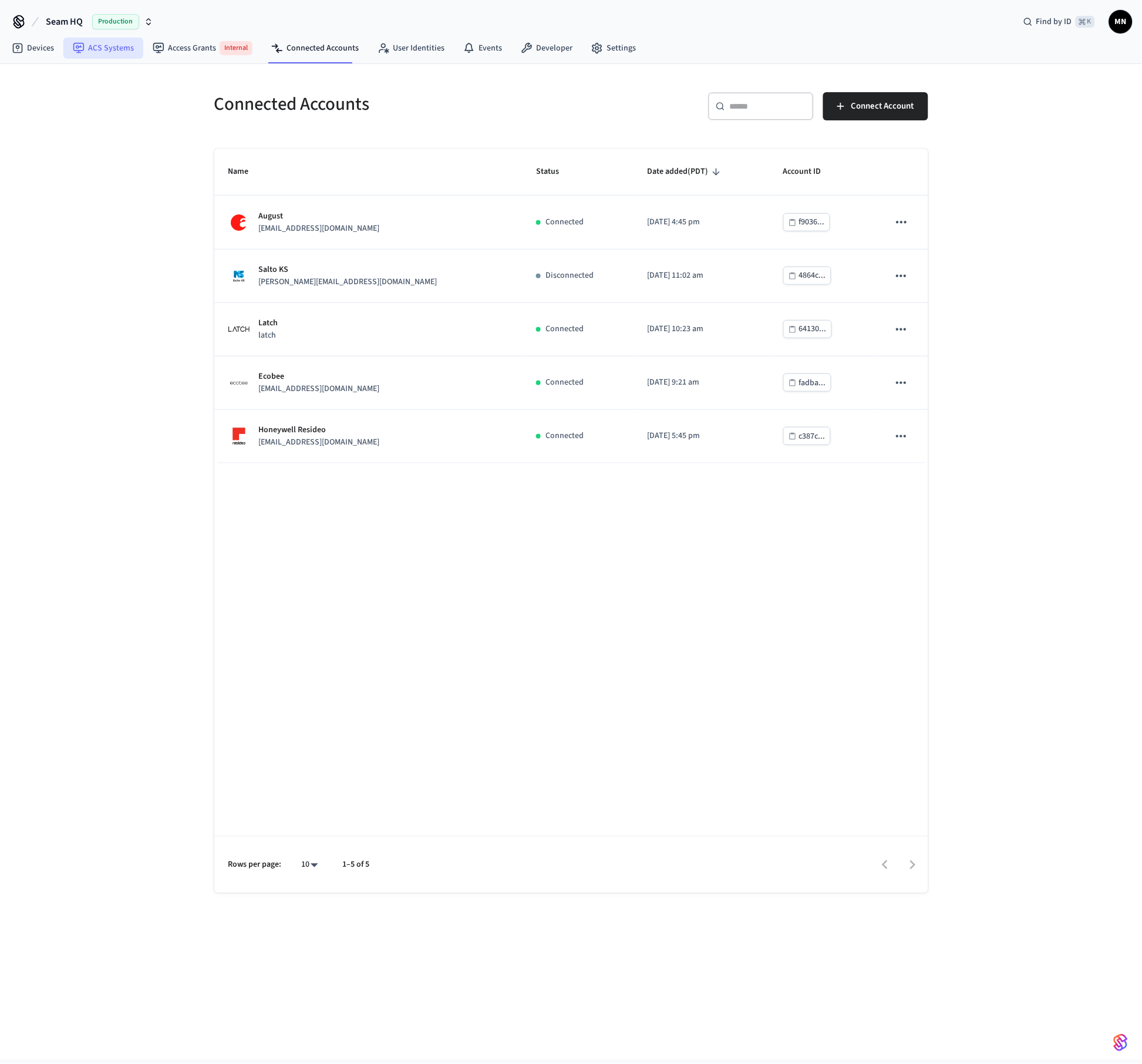
click at [104, 49] on link "ACS Systems" at bounding box center [104, 48] width 80 height 21
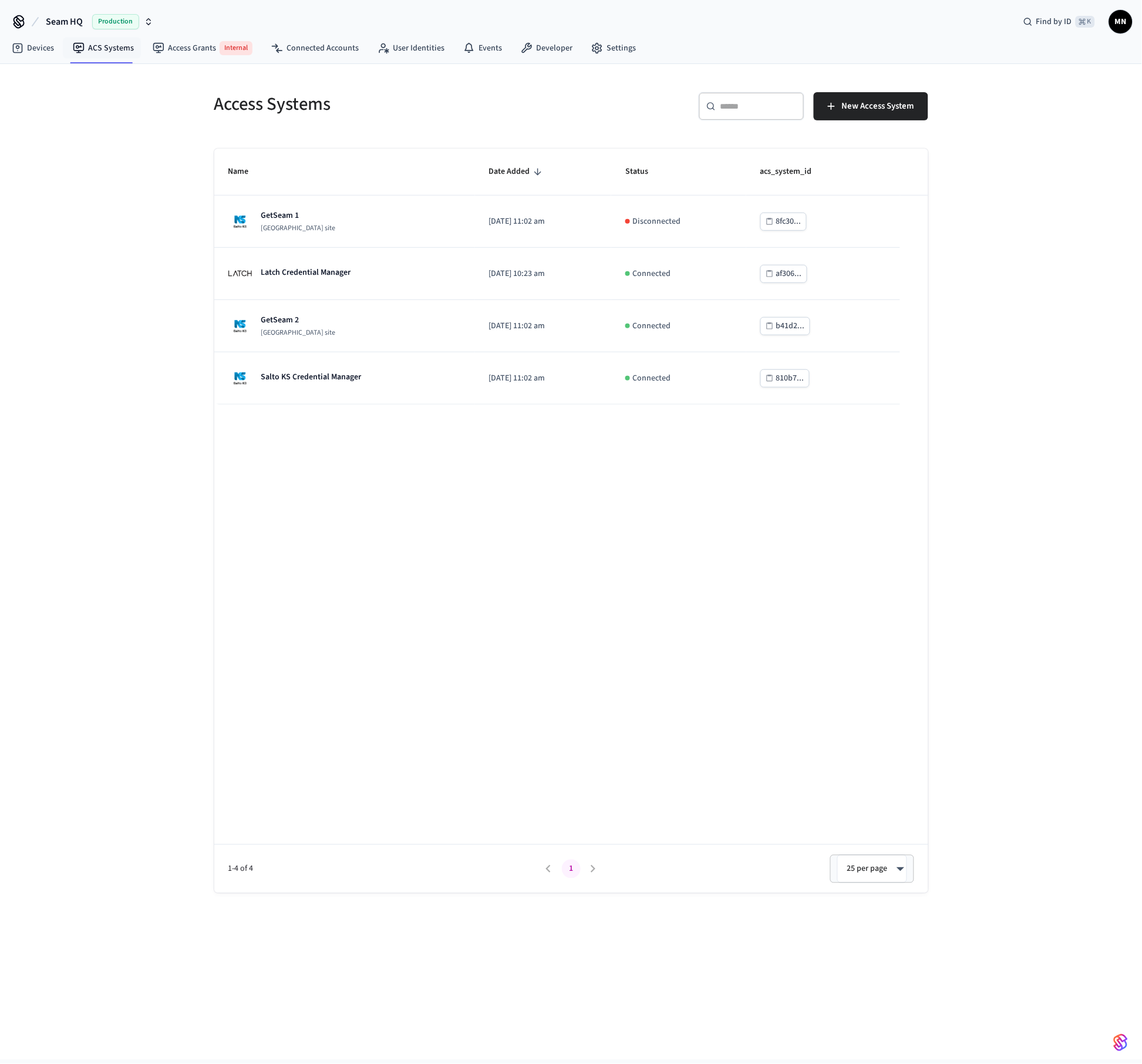
click at [102, 133] on div "Access Systems ​ ​ New Access System Name Date Added Status acs_system_id GetSe…" at bounding box center [571, 561] width 1142 height 995
click at [61, 46] on link "Devices" at bounding box center [32, 48] width 61 height 21
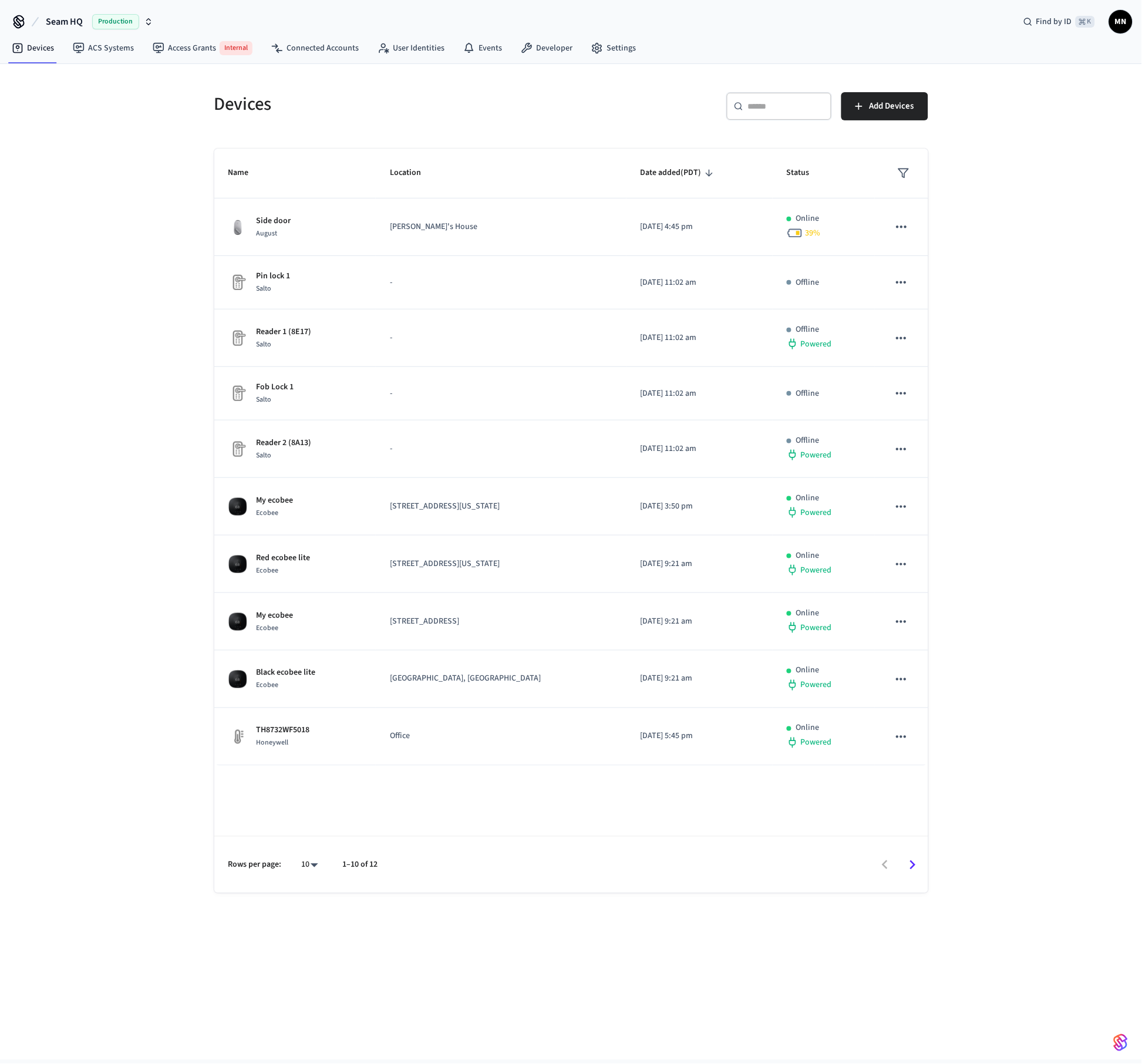
click at [80, 21] on span "Seam HQ" at bounding box center [64, 22] width 37 height 14
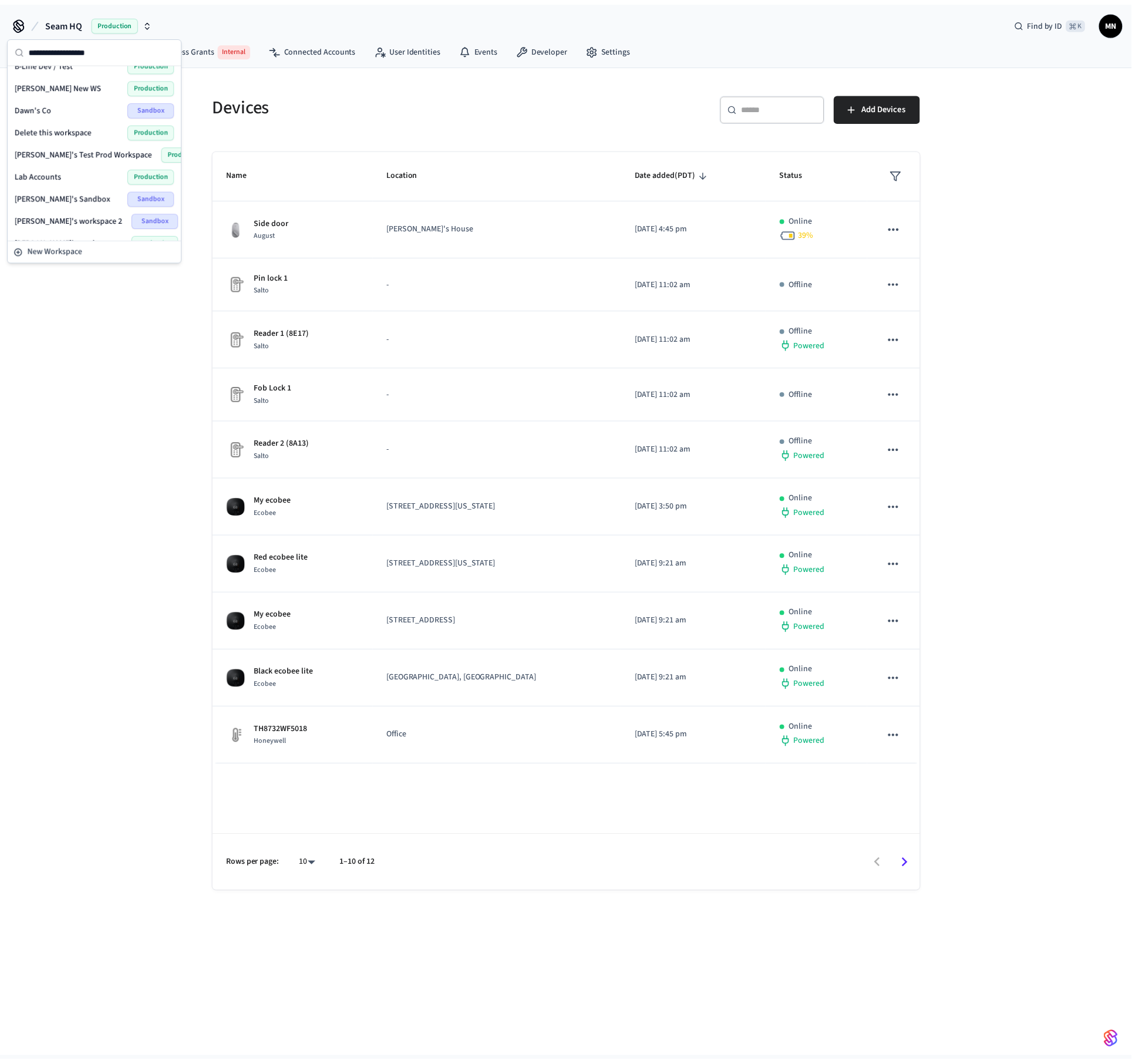
scroll to position [60, 0]
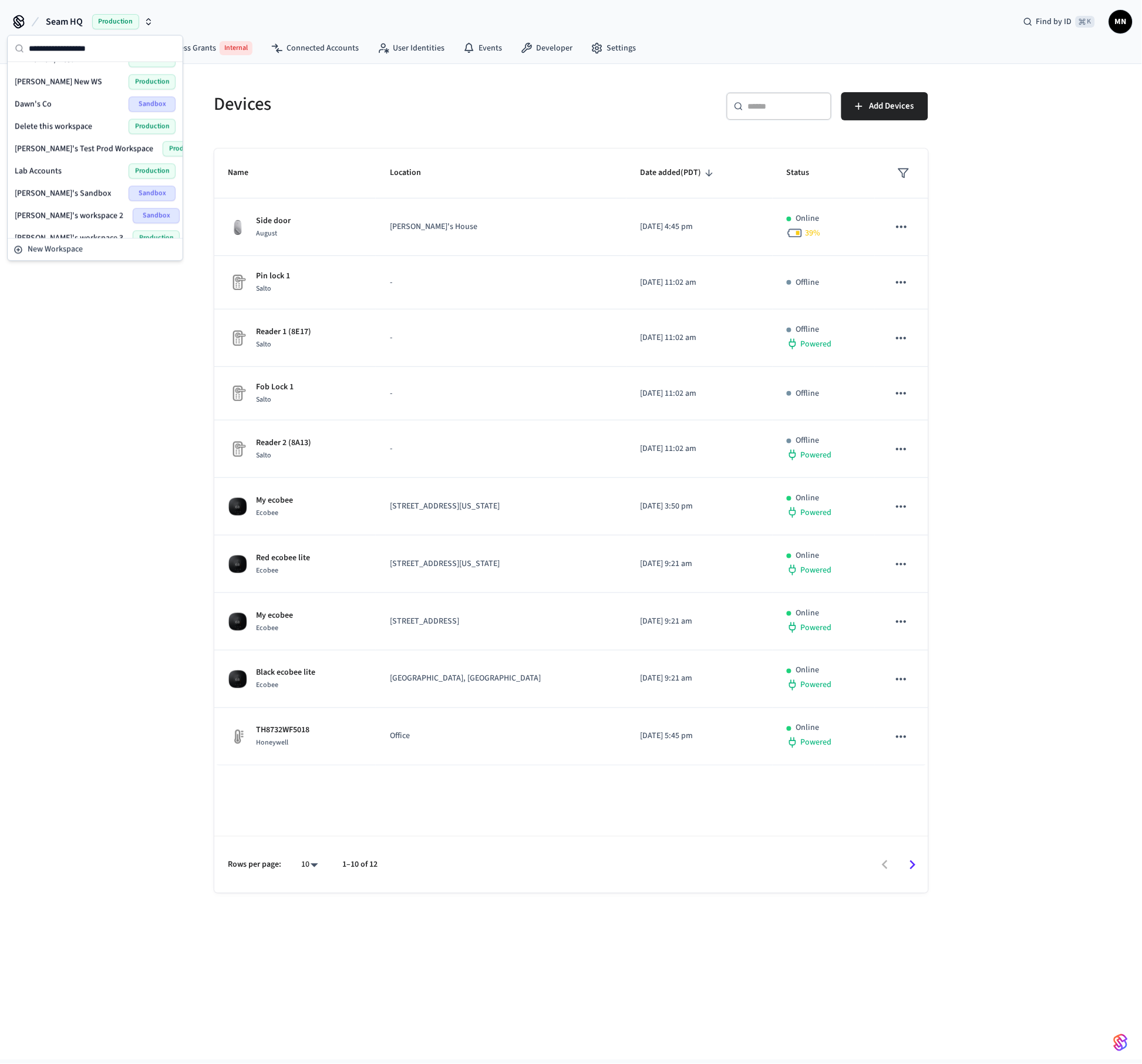
click at [64, 169] on div "Lab Accounts Production" at bounding box center [95, 172] width 161 height 15
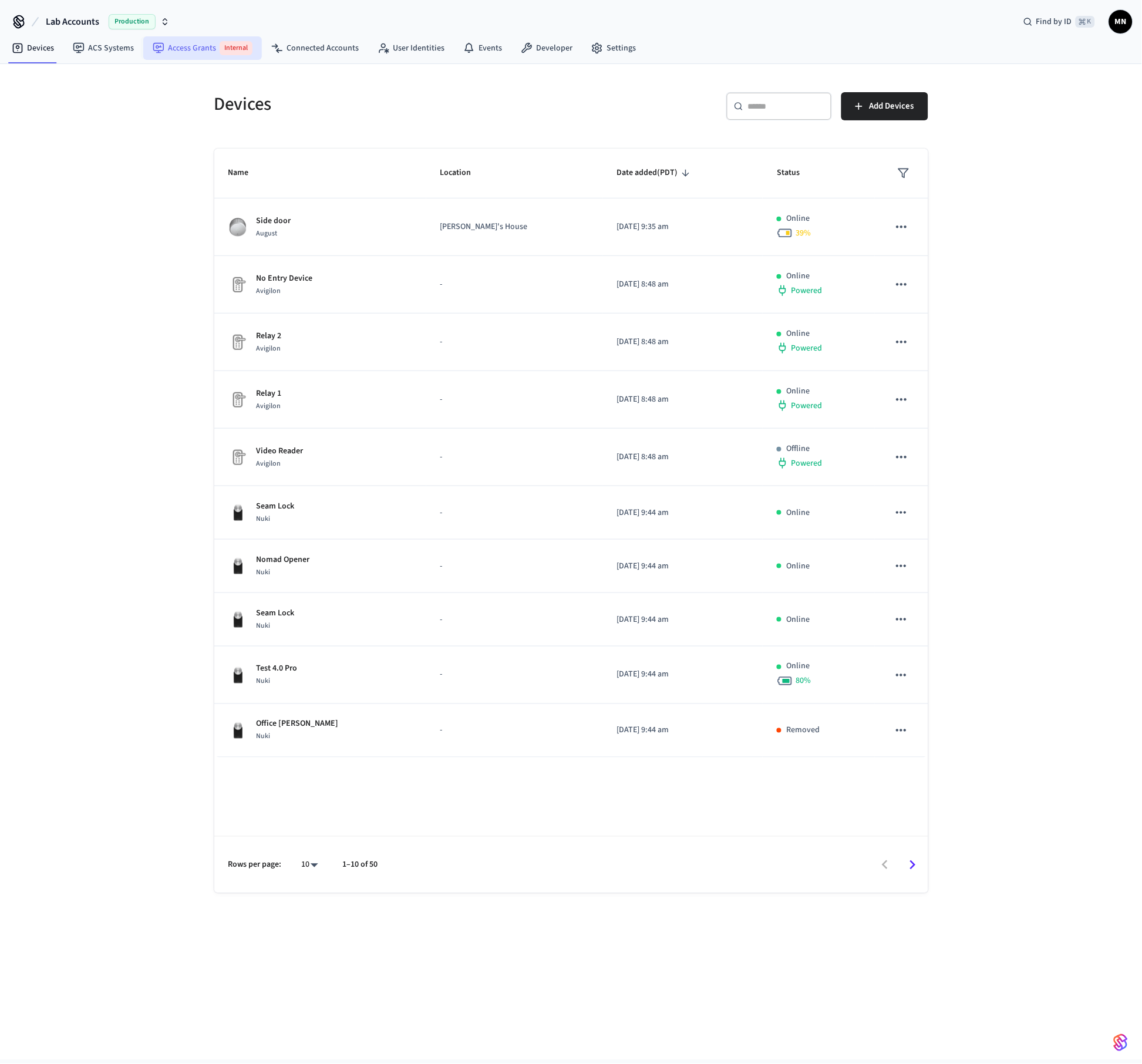
click at [192, 50] on link "Access Grants Internal" at bounding box center [202, 48] width 118 height 24
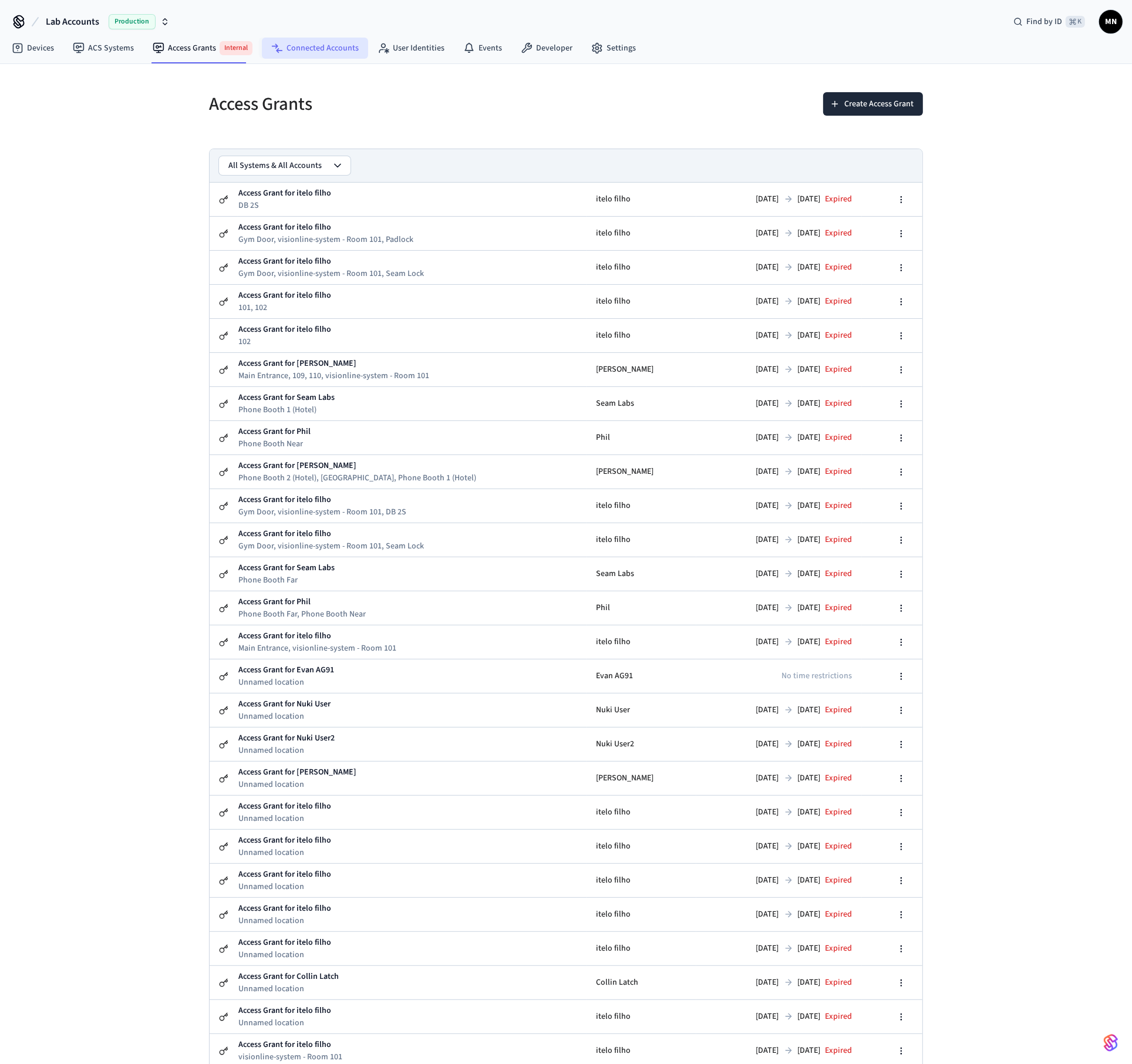
click at [314, 50] on link "Connected Accounts" at bounding box center [315, 48] width 106 height 21
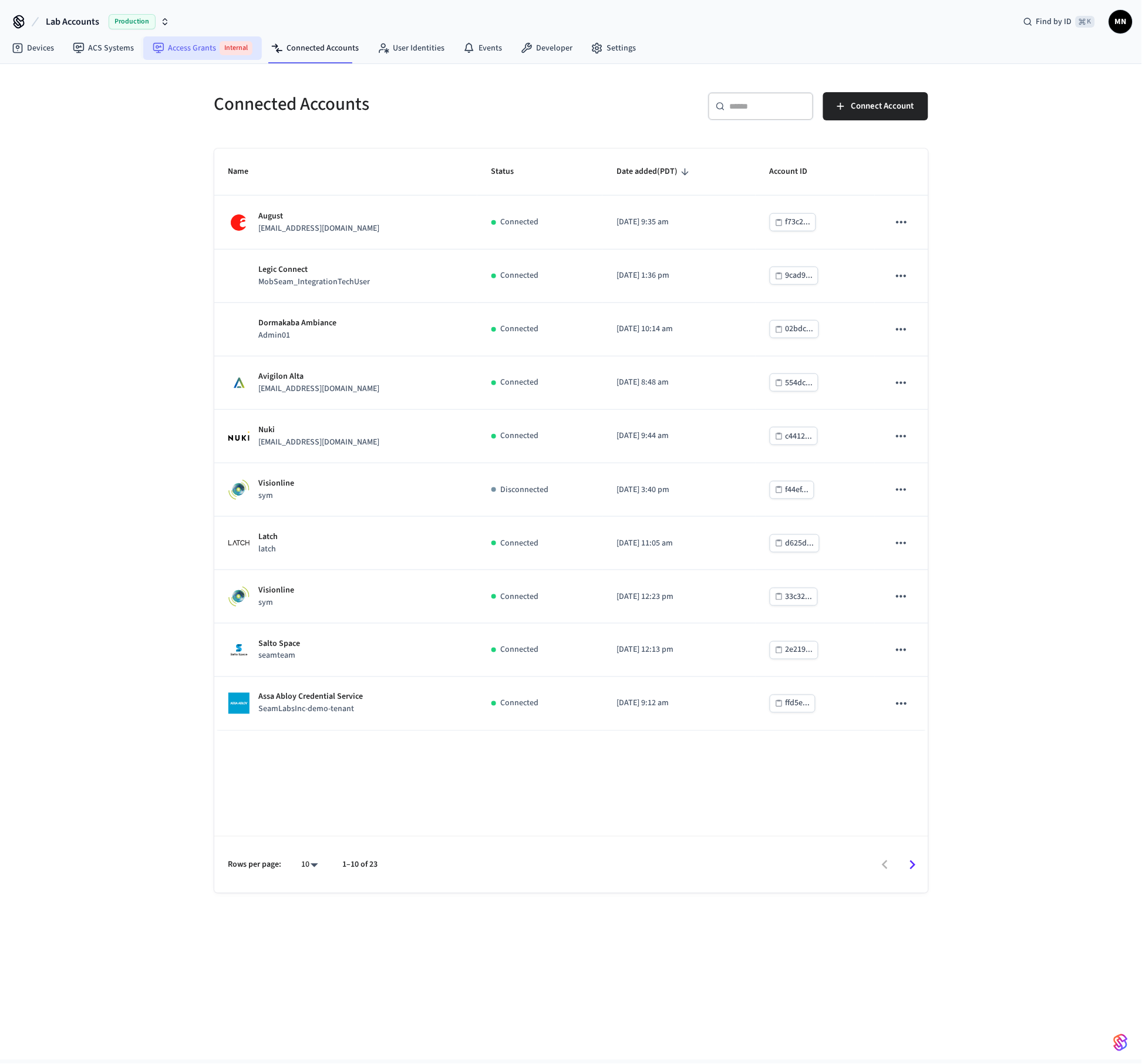
click at [190, 41] on link "Access Grants Internal" at bounding box center [202, 48] width 118 height 24
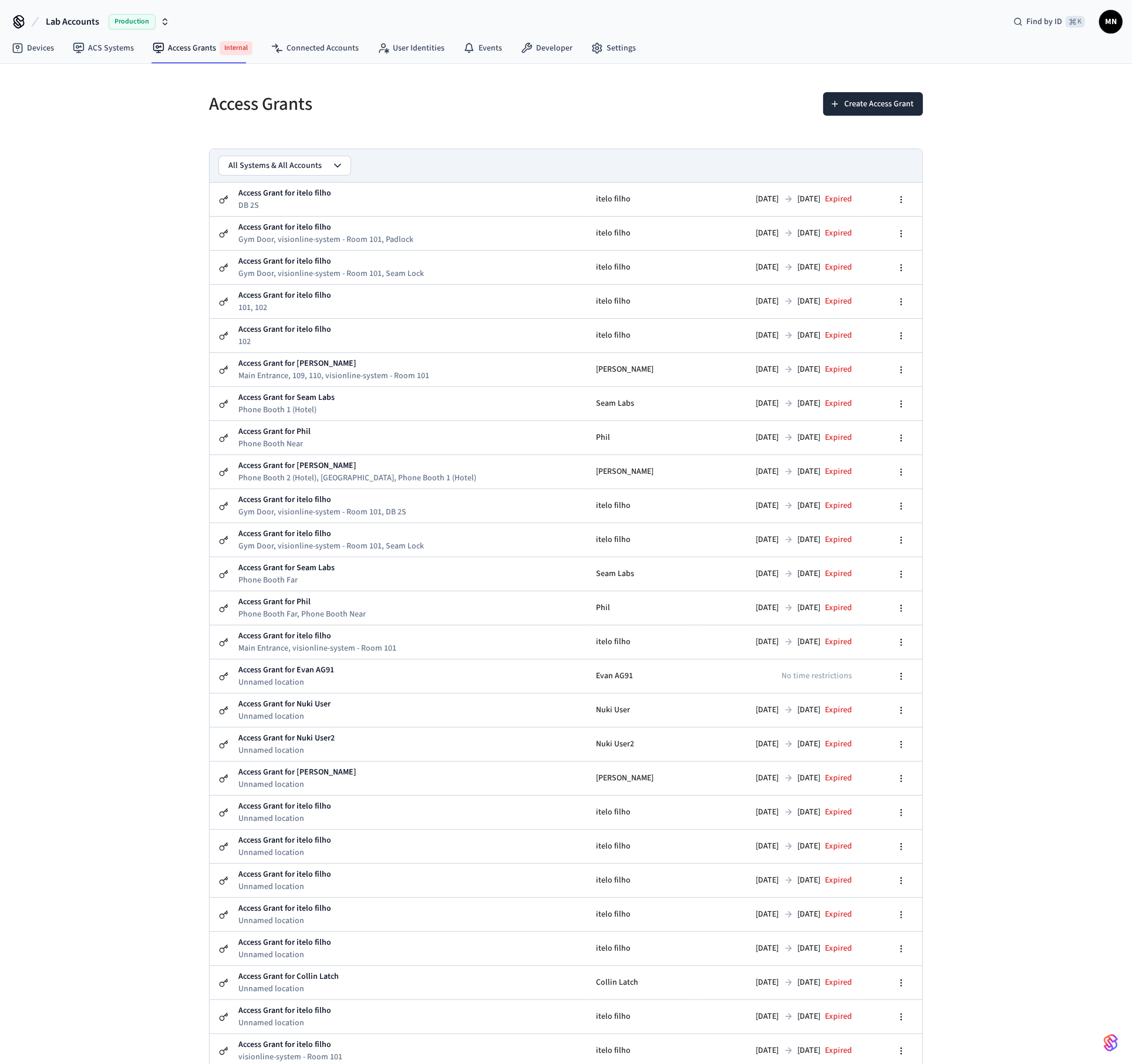
click at [326, 172] on button "All Systems & All Accounts" at bounding box center [285, 165] width 132 height 19
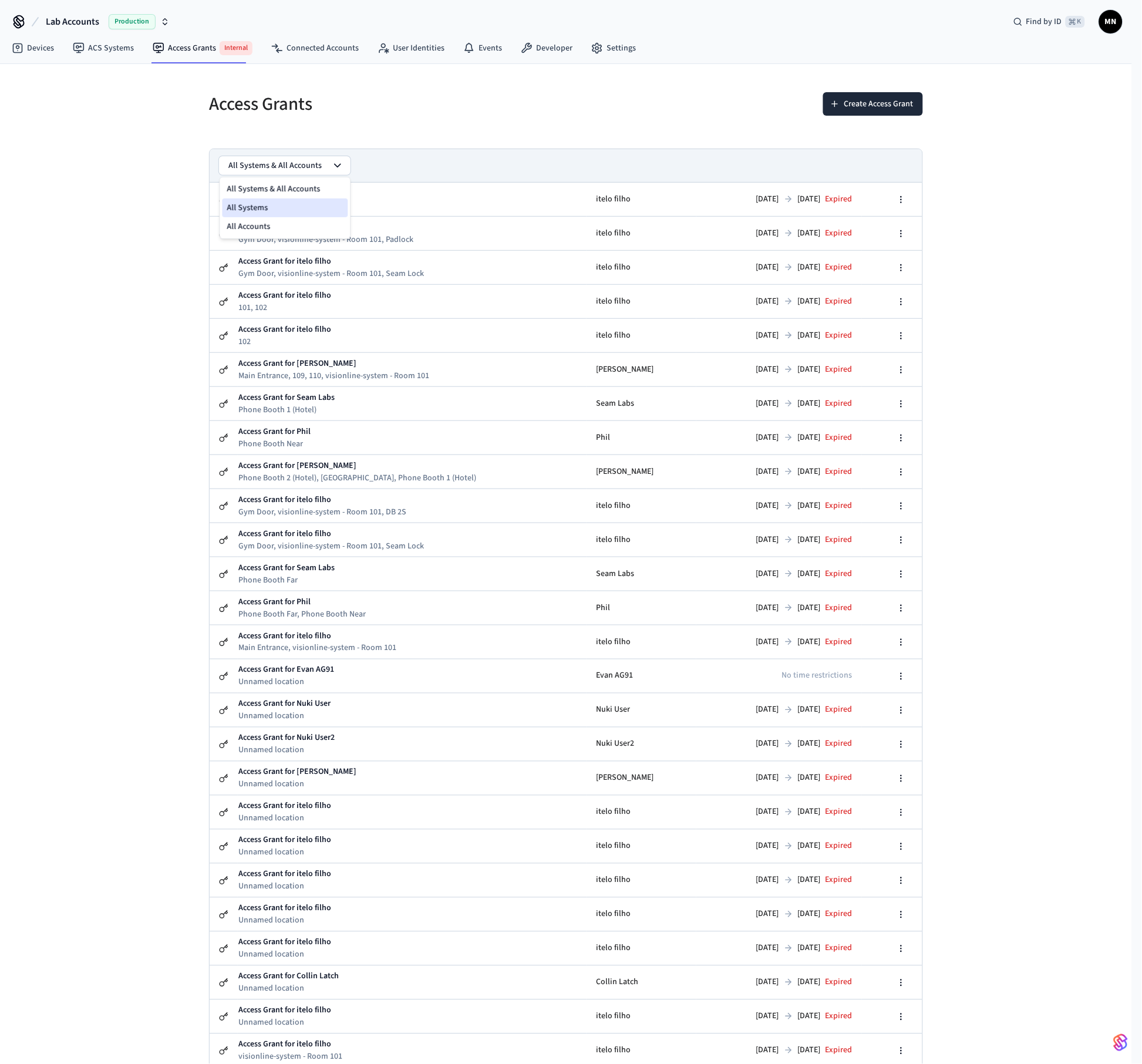
click at [299, 206] on div "All Systems" at bounding box center [285, 207] width 125 height 19
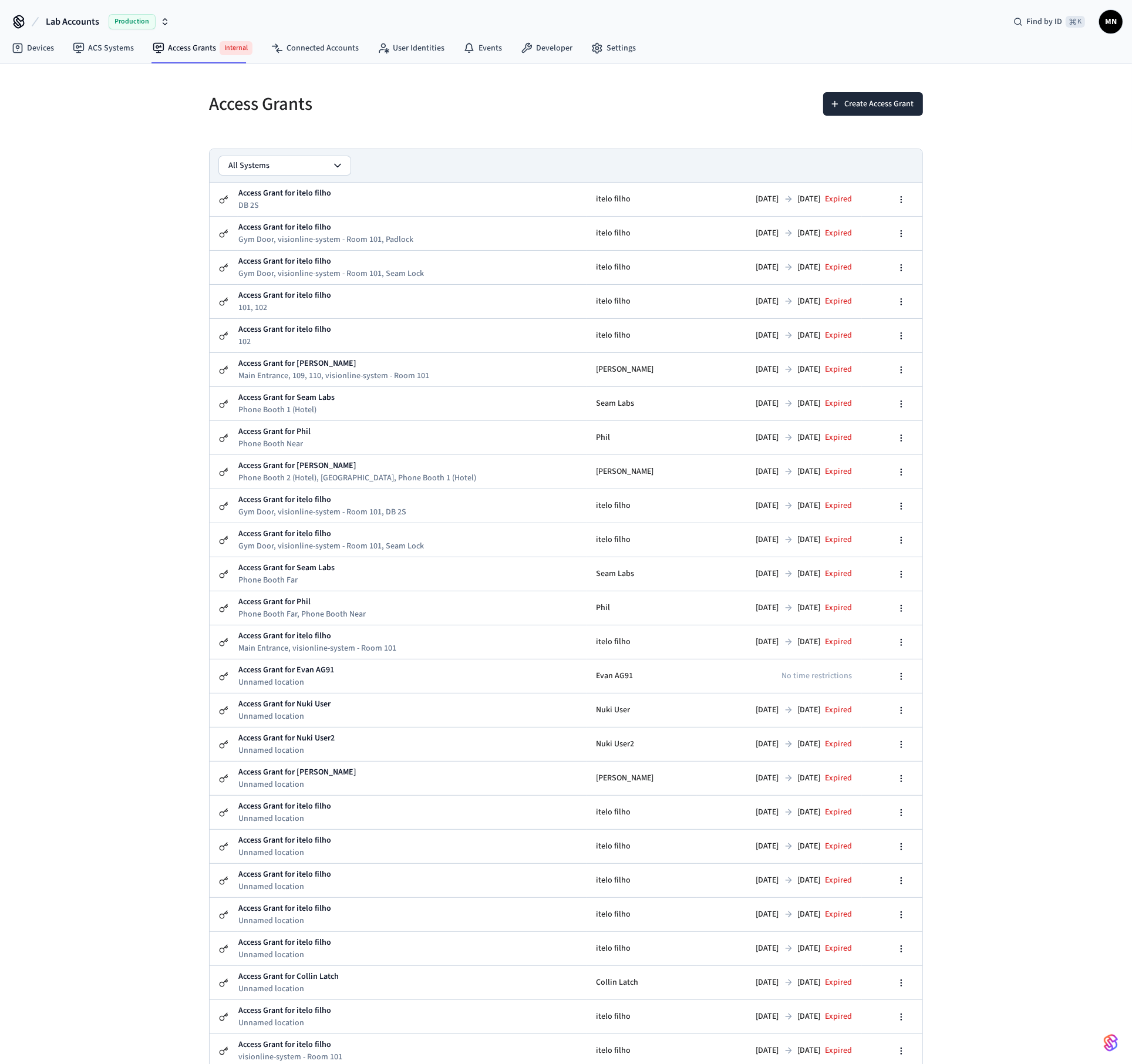
click at [305, 167] on button "All Systems" at bounding box center [285, 165] width 132 height 19
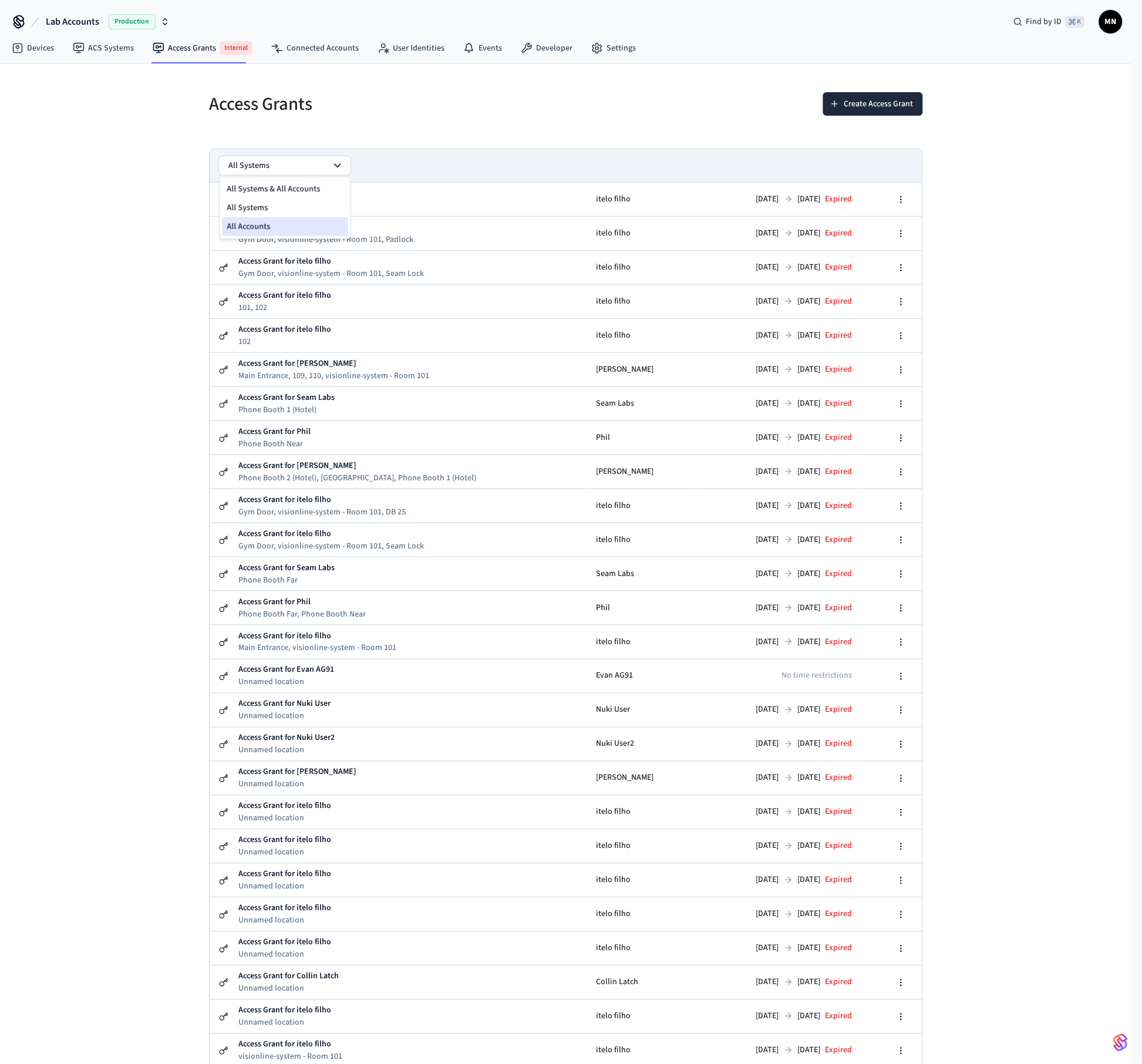
click at [291, 219] on div "All Accounts" at bounding box center [285, 226] width 125 height 19
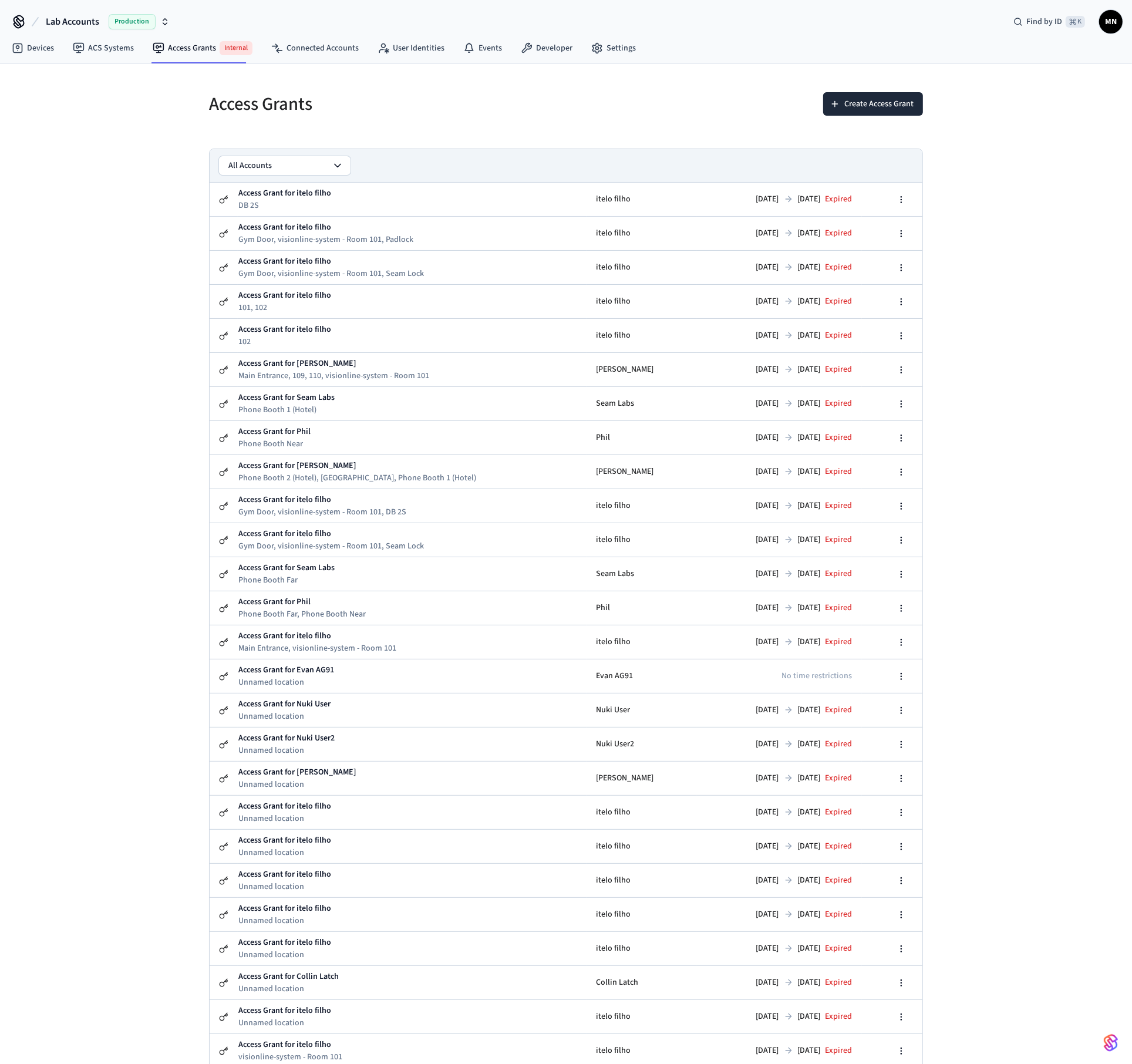
click at [296, 170] on button "All Accounts" at bounding box center [285, 165] width 132 height 19
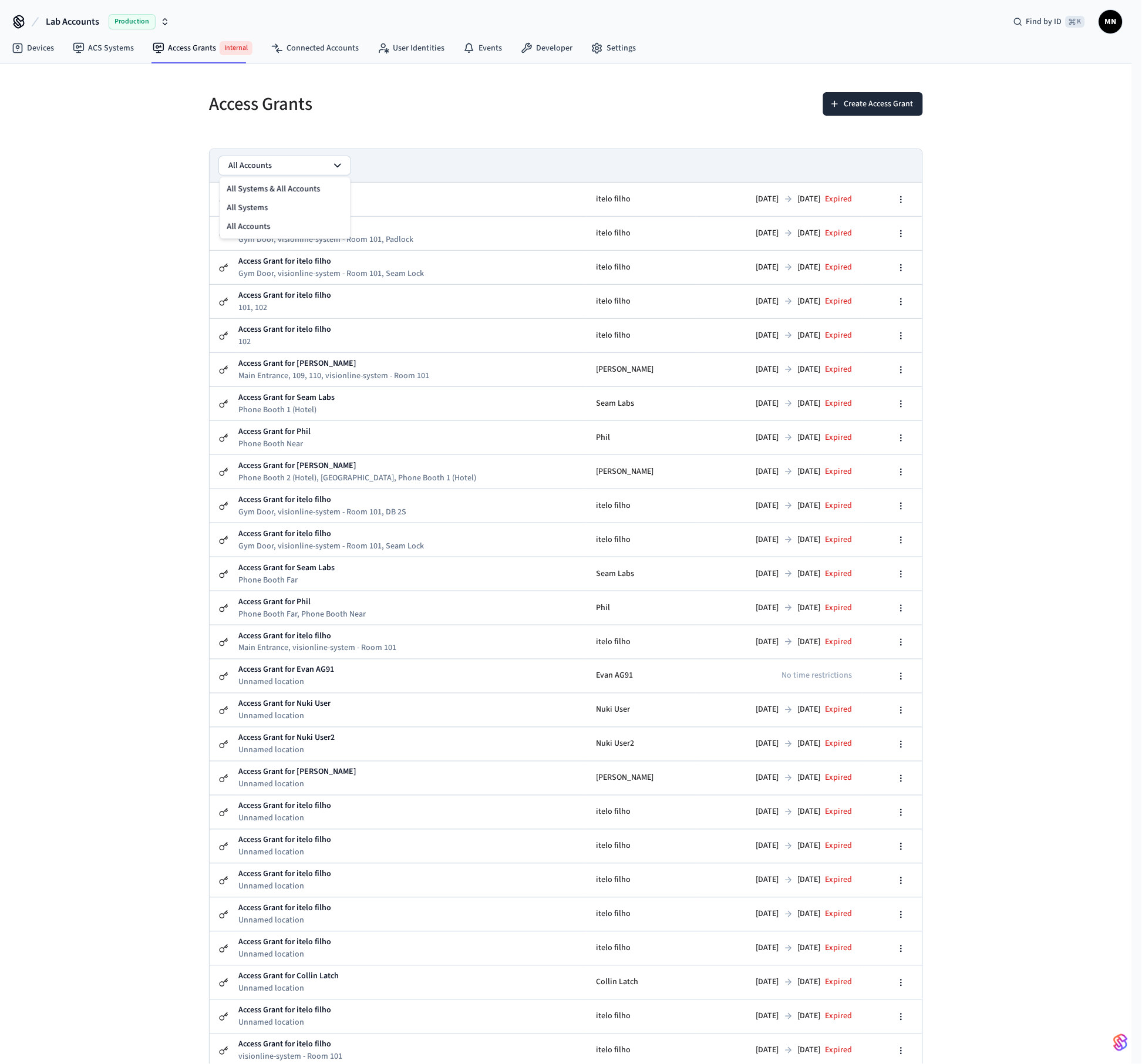
click at [320, 107] on h5 "Access Grants" at bounding box center [384, 104] width 350 height 24
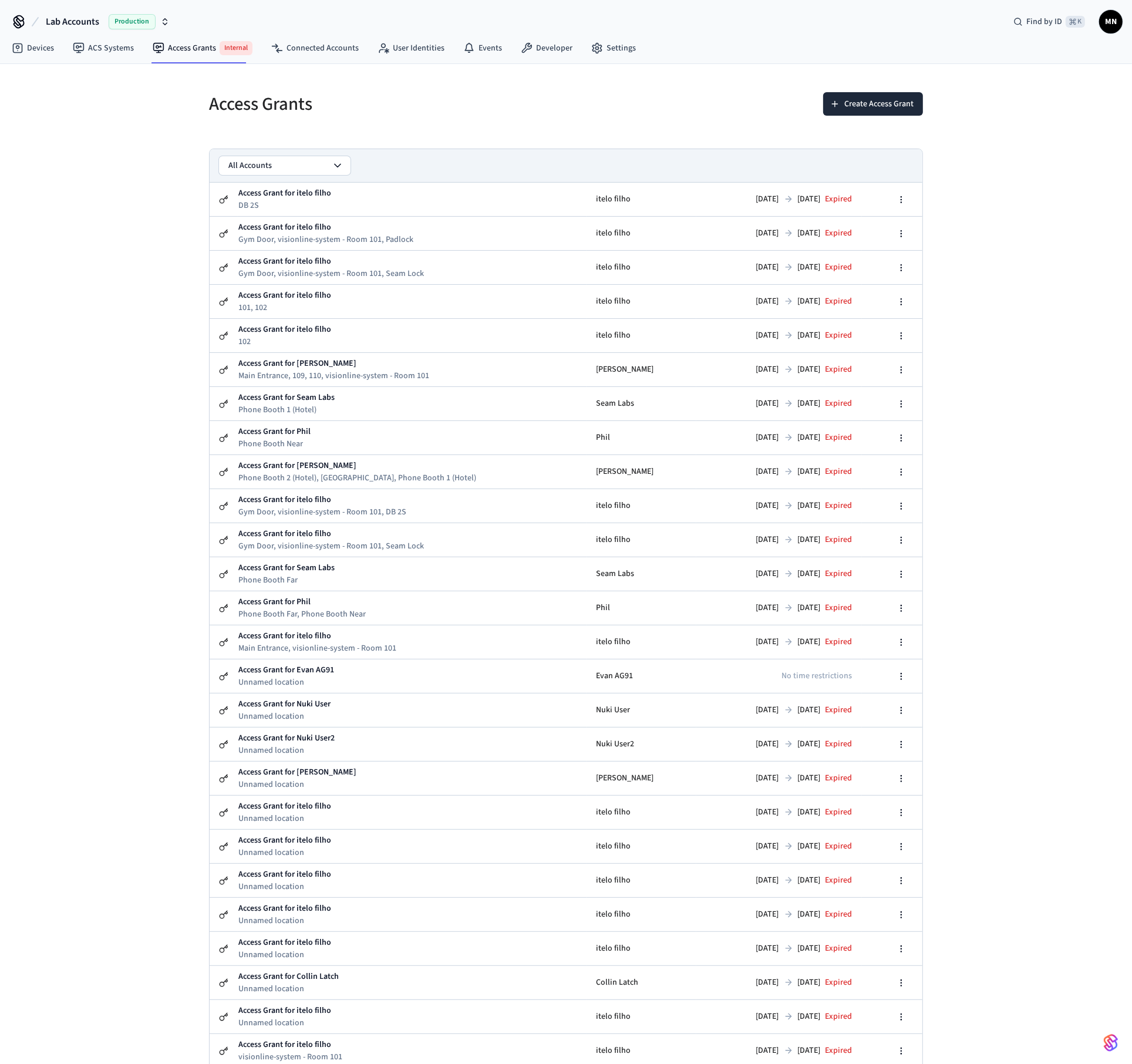
click at [317, 62] on nav "Devices ACS Systems Access Grants Internal Connected Accounts User Identities E…" at bounding box center [324, 49] width 643 height 29
click at [317, 56] on link "Connected Accounts" at bounding box center [315, 48] width 106 height 21
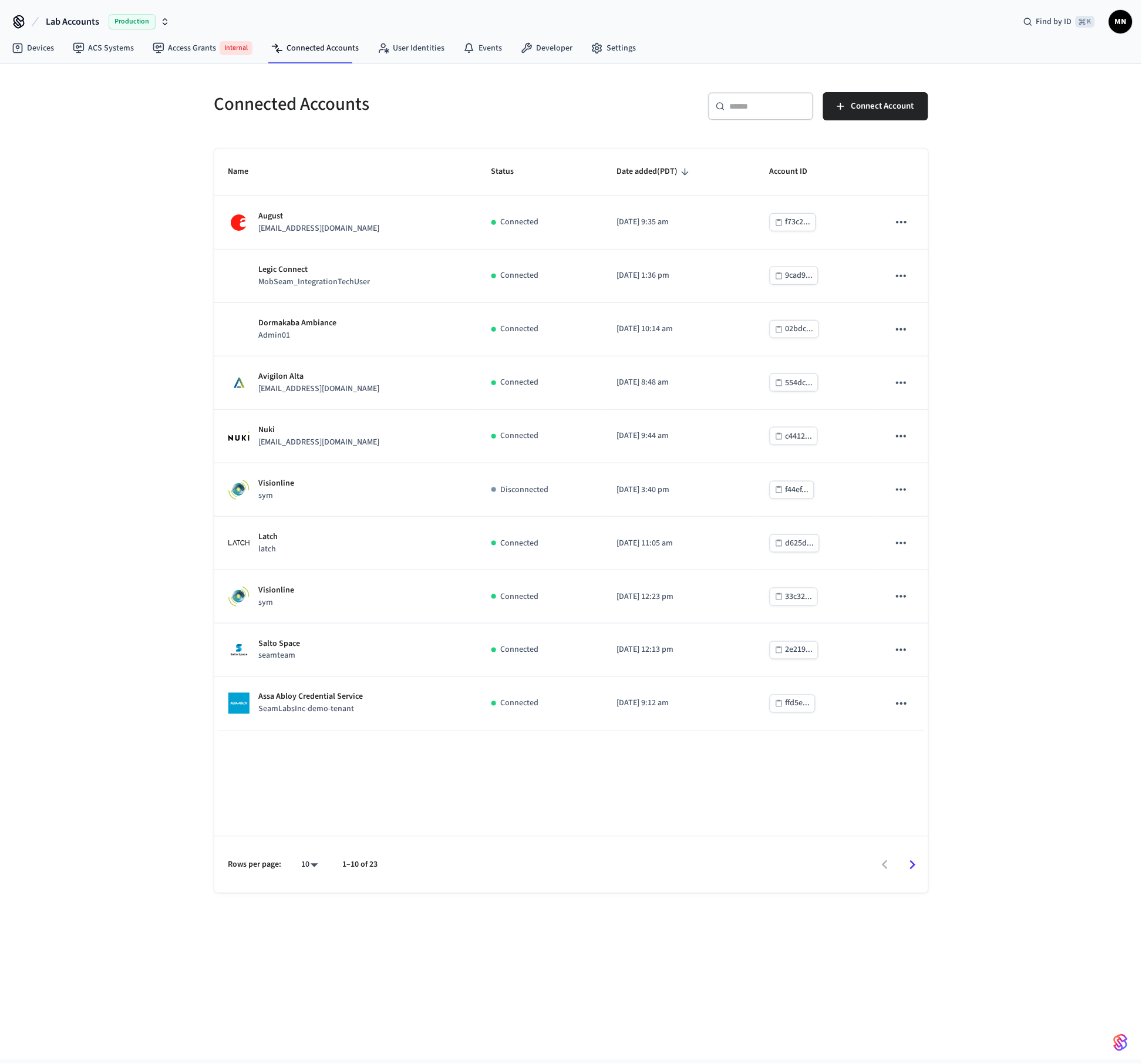
click at [911, 862] on icon "Go to next page" at bounding box center [913, 865] width 18 height 18
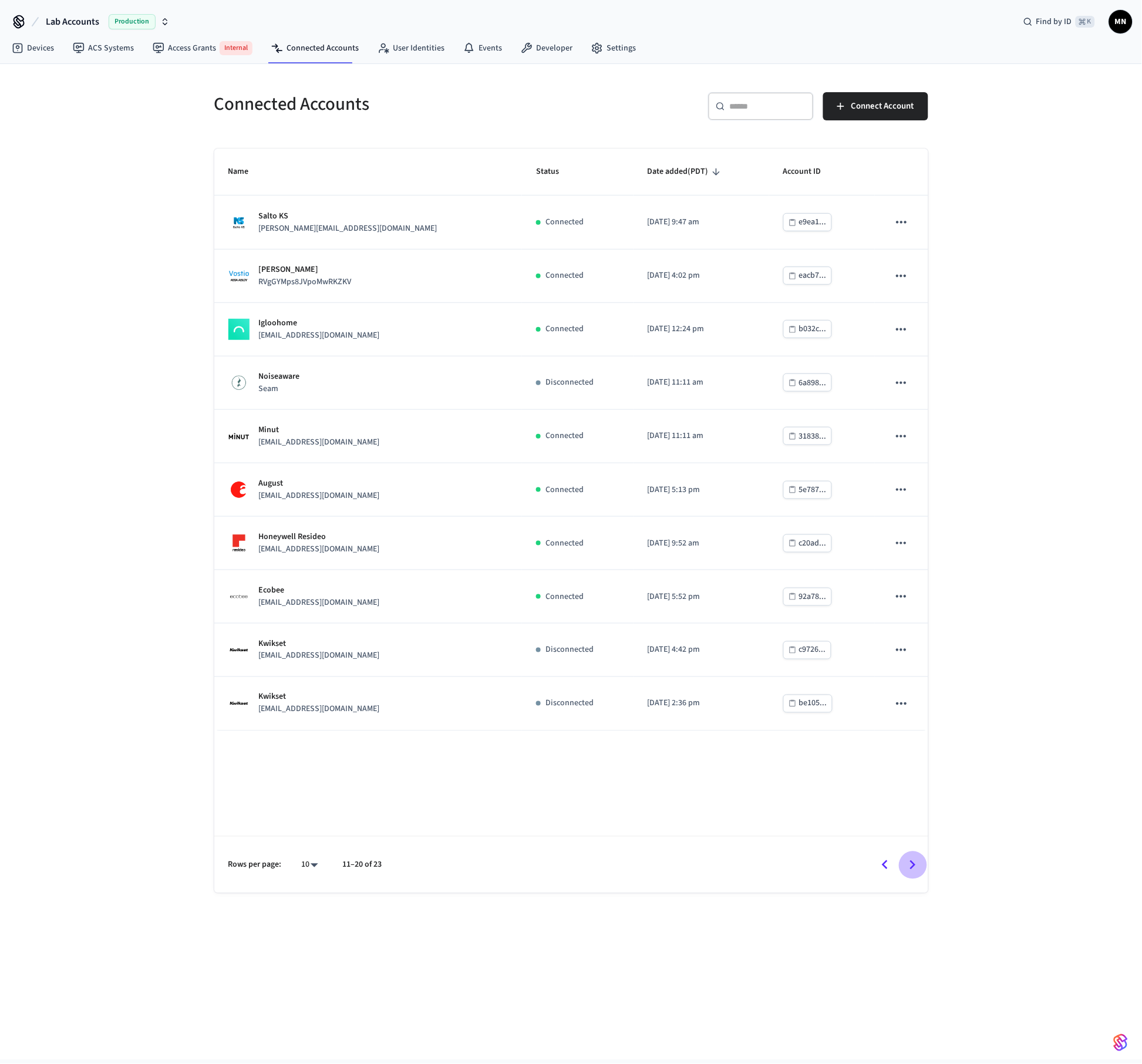
click at [911, 862] on icon "Go to next page" at bounding box center [913, 865] width 18 height 18
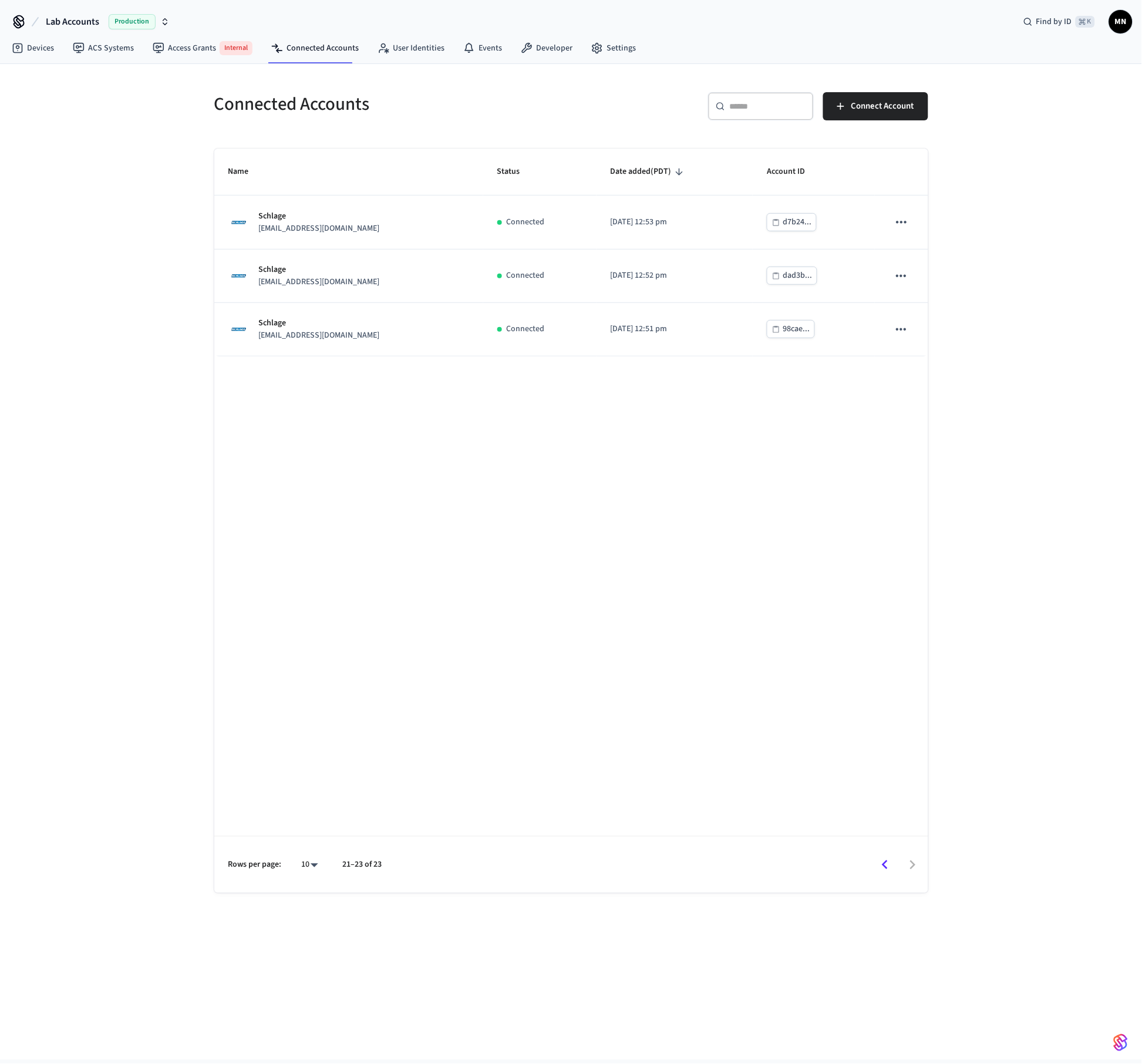
click at [888, 862] on icon "Go to previous page" at bounding box center [885, 865] width 18 height 18
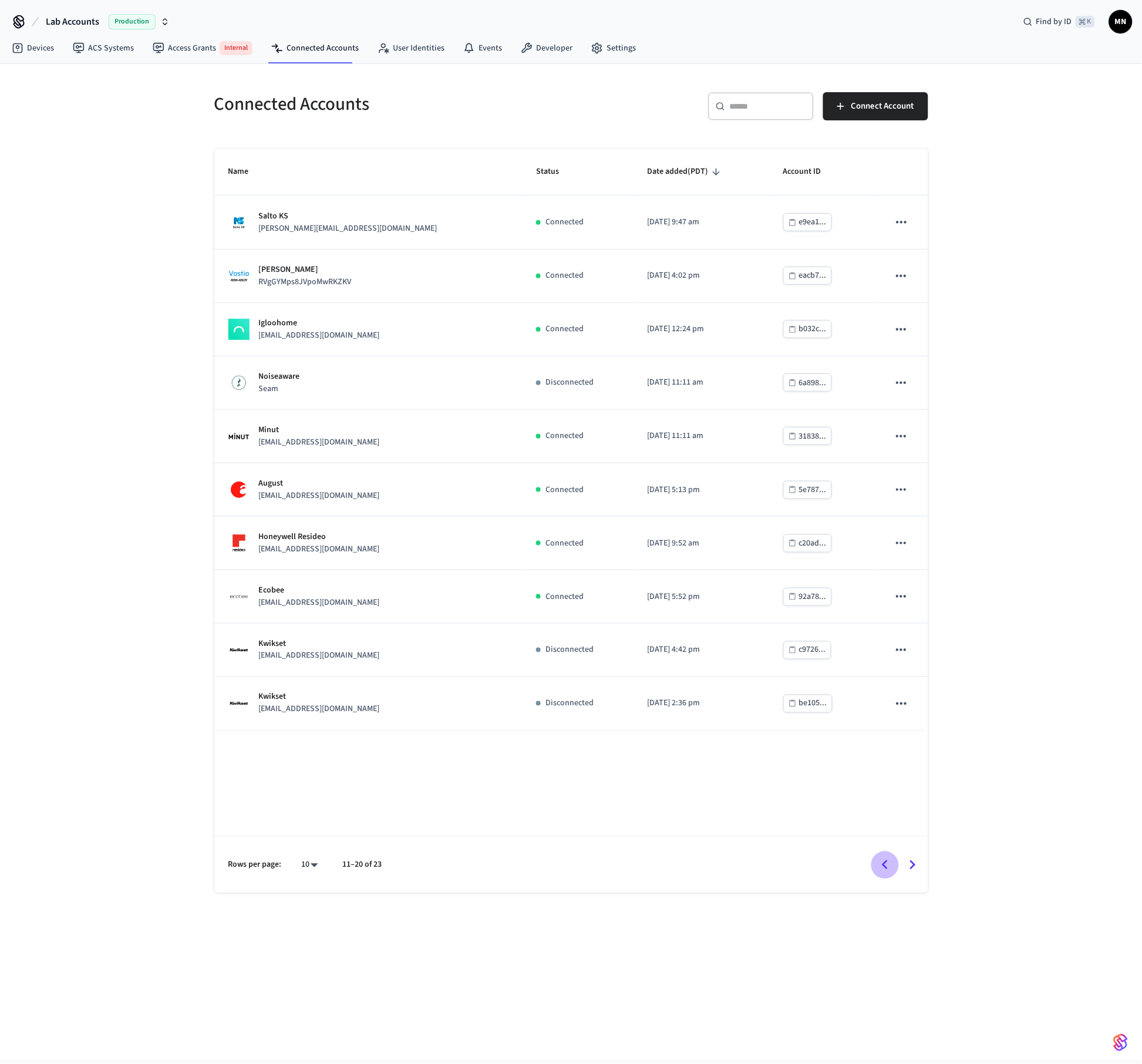
click at [888, 862] on icon "Go to previous page" at bounding box center [885, 865] width 18 height 18
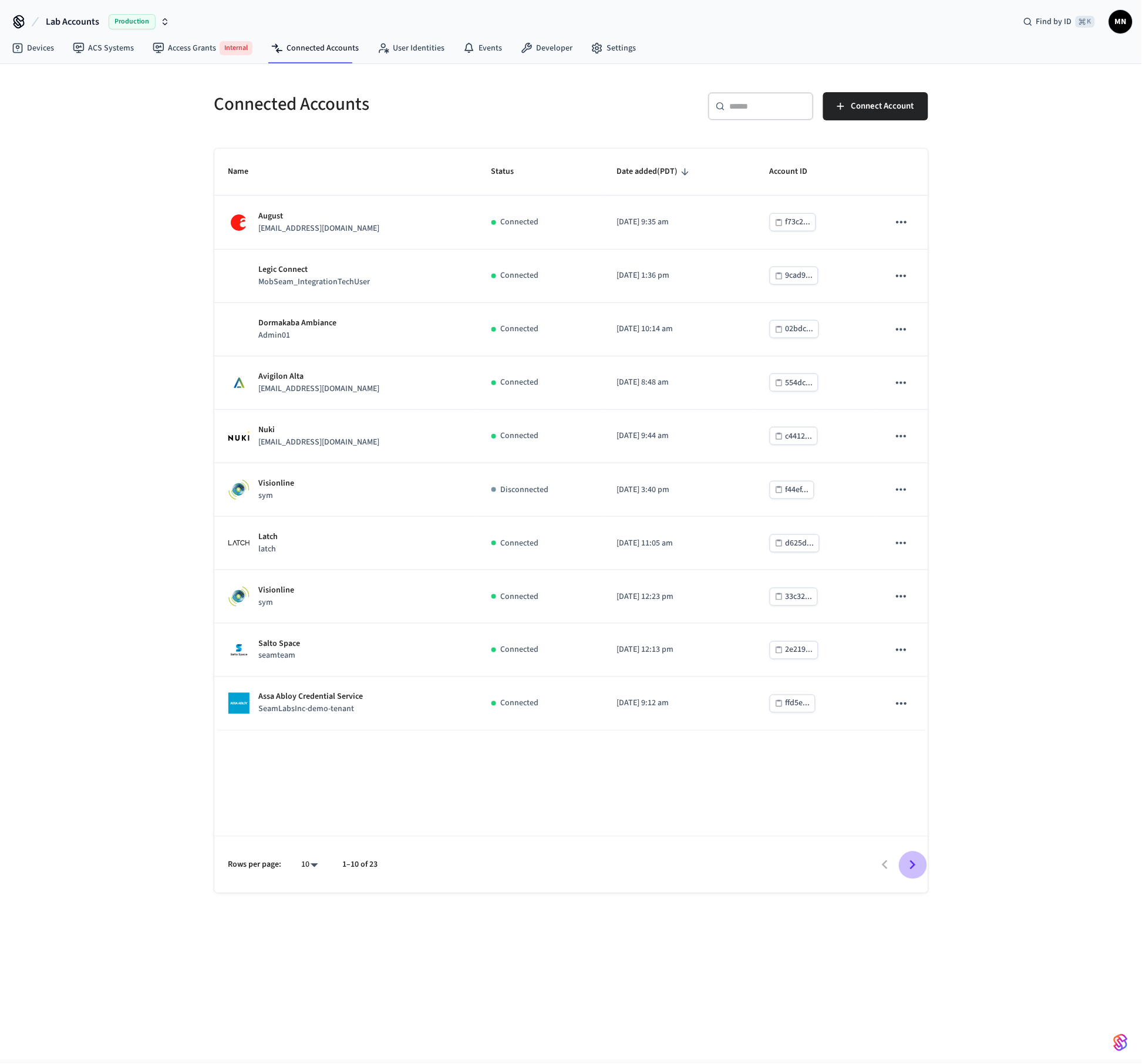
click at [911, 860] on icon "Go to next page" at bounding box center [913, 864] width 6 height 9
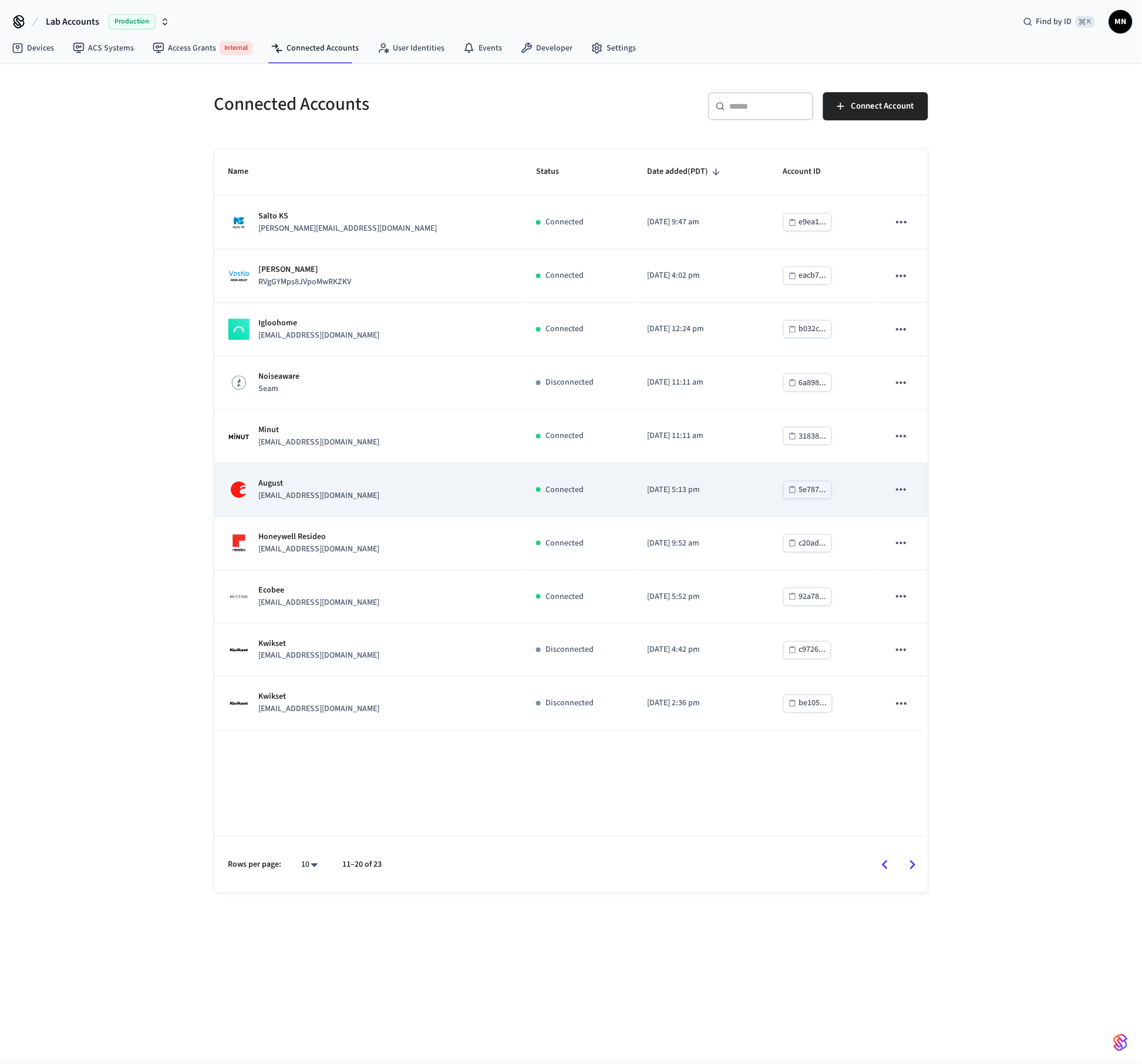
click at [394, 502] on div "August [EMAIL_ADDRESS][DOMAIN_NAME]" at bounding box center [369, 489] width 280 height 25
